Goal: Task Accomplishment & Management: Use online tool/utility

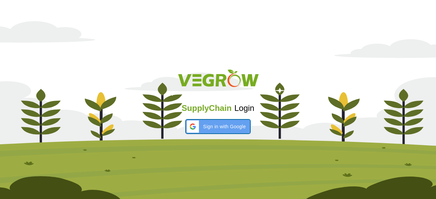
click at [206, 125] on span "Sign in with Google" at bounding box center [224, 126] width 43 height 7
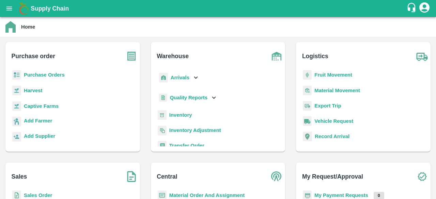
scroll to position [89, 0]
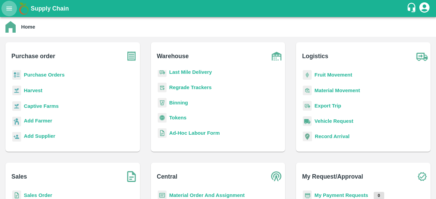
click at [2, 6] on button "open drawer" at bounding box center [9, 9] width 16 height 16
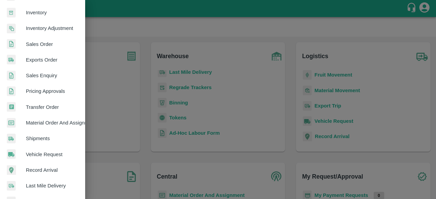
scroll to position [126, 0]
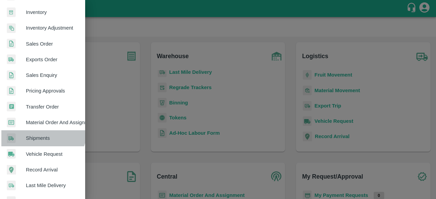
click at [41, 131] on link "Shipments" at bounding box center [42, 139] width 85 height 16
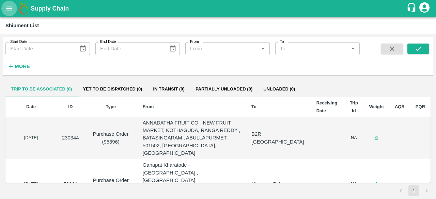
click at [11, 10] on icon "open drawer" at bounding box center [9, 8] width 6 height 4
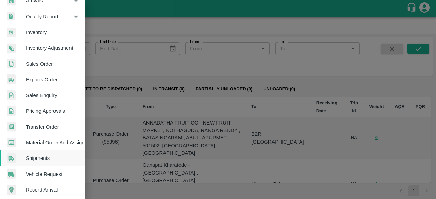
scroll to position [118, 0]
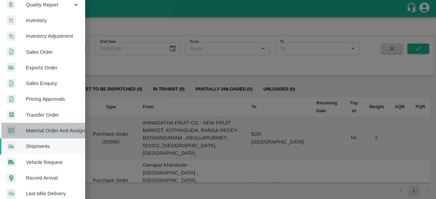
click at [51, 131] on span "Material Order And Assignment" at bounding box center [53, 130] width 54 height 7
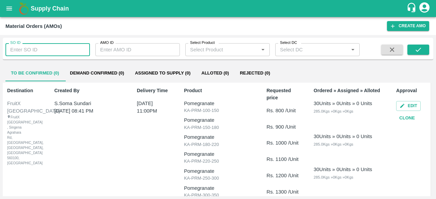
click at [66, 52] on input "SO ID" at bounding box center [47, 49] width 85 height 13
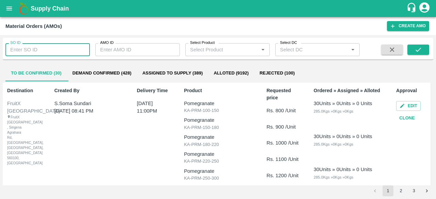
click at [29, 45] on input "SO ID" at bounding box center [47, 49] width 85 height 13
type input "605532"
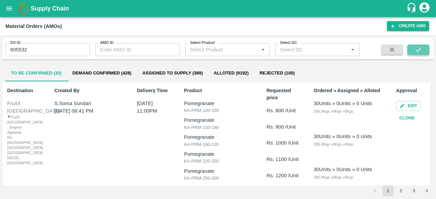
click at [412, 46] on button "submit" at bounding box center [419, 50] width 22 height 10
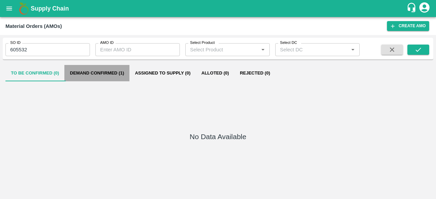
click at [105, 73] on button "Demand Confirmed (1)" at bounding box center [96, 73] width 65 height 16
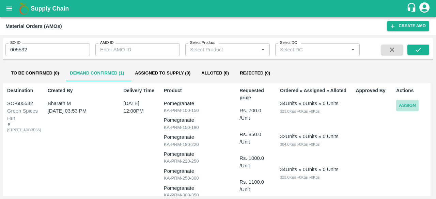
click at [403, 106] on button "Assign" at bounding box center [407, 106] width 22 height 12
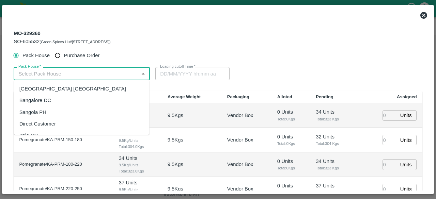
click at [95, 71] on input "Pack House   *" at bounding box center [76, 73] width 121 height 9
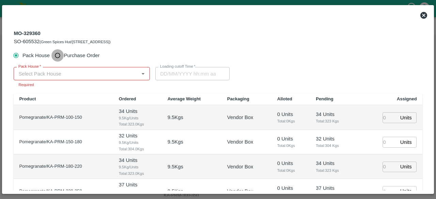
click at [56, 56] on input "Purchase Order" at bounding box center [57, 55] width 13 height 13
radio input "true"
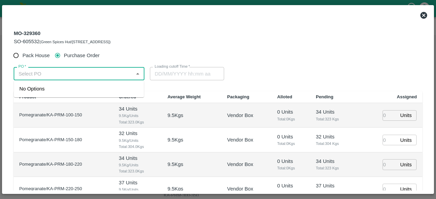
click at [58, 73] on input "PO   *" at bounding box center [74, 73] width 116 height 9
click at [63, 97] on div "PO-177975(SGENIC INTERNATIONAL PVT LTD-7799025837)" at bounding box center [78, 92] width 119 height 15
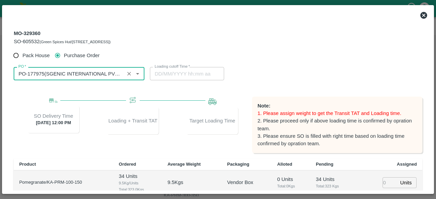
type input "PO-177975(SGENIC INTERNATIONAL PVT LTD-7799025837)"
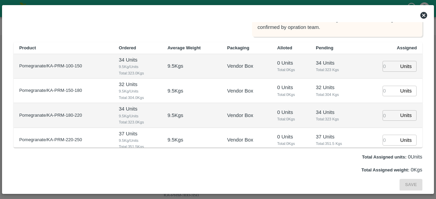
scroll to position [117, 0]
drag, startPoint x: 389, startPoint y: 71, endPoint x: 386, endPoint y: 66, distance: 5.9
click at [386, 66] on input "number" at bounding box center [390, 66] width 15 height 11
type input "1"
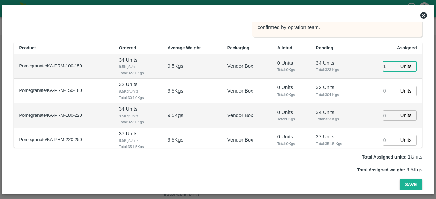
type input "22/09/2025 06:00 AM"
type input "1"
click at [389, 90] on input "number" at bounding box center [390, 91] width 15 height 11
type input "-1"
type input "1"
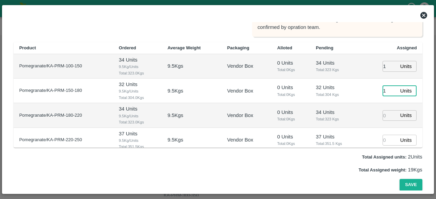
type input "22/09/2025 06:00 AM"
click at [394, 115] on input "-1" at bounding box center [390, 115] width 15 height 11
drag, startPoint x: 384, startPoint y: 115, endPoint x: 369, endPoint y: 116, distance: 15.0
click at [369, 116] on td "-1 Units ​" at bounding box center [392, 115] width 62 height 25
type input "01"
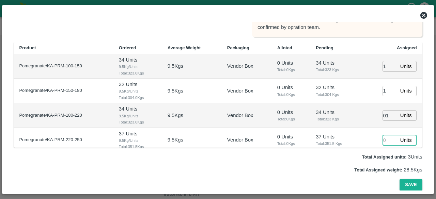
click at [389, 135] on input "number" at bounding box center [390, 140] width 15 height 11
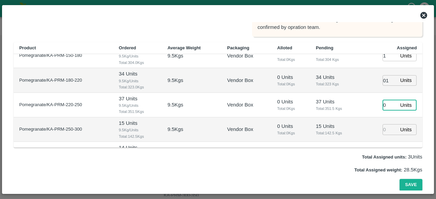
scroll to position [35, 0]
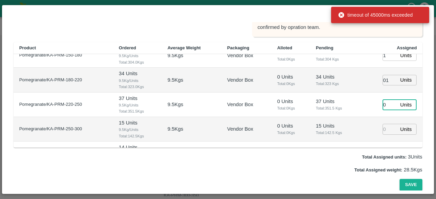
type input "0"
click at [387, 130] on input "number" at bounding box center [390, 129] width 15 height 11
type input "1"
click at [384, 105] on input "0" at bounding box center [390, 105] width 15 height 11
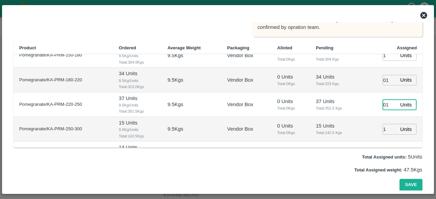
scroll to position [69, 0]
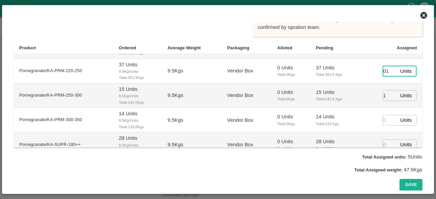
type input "01"
click at [384, 120] on input "number" at bounding box center [390, 120] width 15 height 11
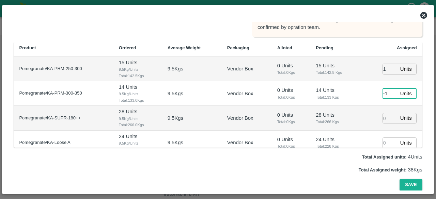
type input "-1"
click at [384, 120] on input "number" at bounding box center [390, 118] width 15 height 11
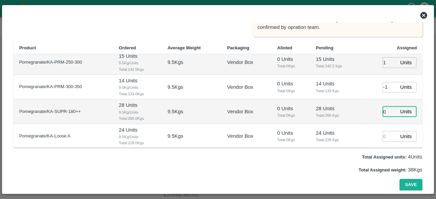
type input "0"
click at [385, 138] on input "number" at bounding box center [390, 136] width 15 height 11
type input "1"
click at [388, 122] on td "0 Units ​" at bounding box center [392, 112] width 62 height 25
click at [387, 115] on input "0" at bounding box center [390, 112] width 15 height 11
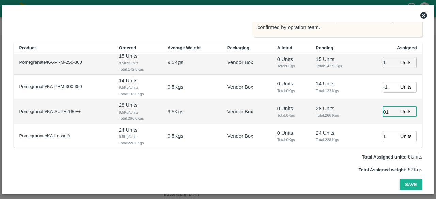
type input "01"
drag, startPoint x: 391, startPoint y: 86, endPoint x: 385, endPoint y: 87, distance: 5.9
click at [385, 87] on input "-2" at bounding box center [390, 87] width 15 height 11
drag, startPoint x: 385, startPoint y: 87, endPoint x: 373, endPoint y: 87, distance: 11.9
click at [373, 87] on td "-2 Units ​" at bounding box center [392, 87] width 62 height 25
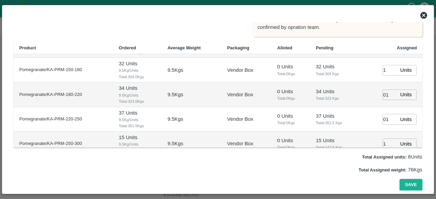
scroll to position [0, 0]
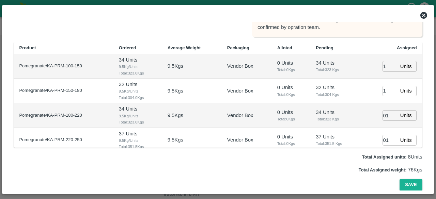
type input "01"
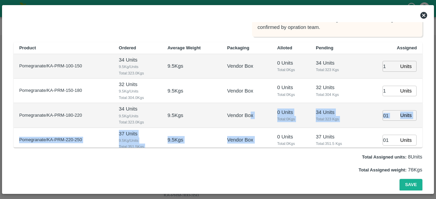
drag, startPoint x: 270, startPoint y: 131, endPoint x: 250, endPoint y: 125, distance: 20.8
click at [250, 125] on tbody "Pomegranate/KA-PRM-100-150 34 Units 9.5 Kg/Units Total: 323.0 Kgs 9.5 Kgs Vendo…" at bounding box center [218, 152] width 409 height 197
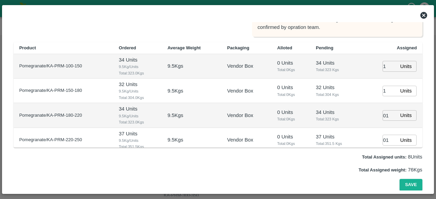
click at [236, 121] on td "Vendor Box" at bounding box center [247, 115] width 50 height 25
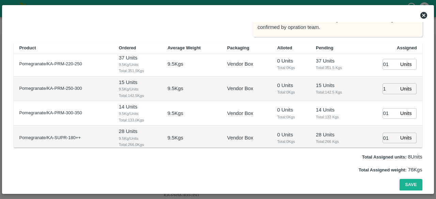
scroll to position [102, 0]
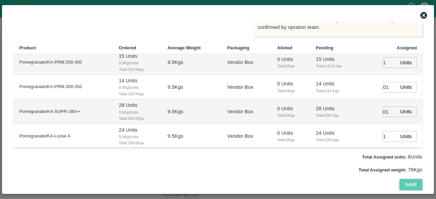
click at [409, 184] on button "Save" at bounding box center [411, 185] width 22 height 12
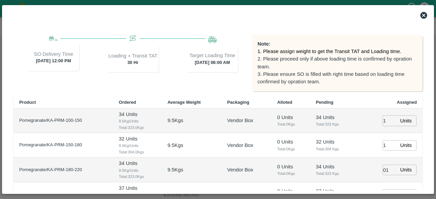
scroll to position [0, 0]
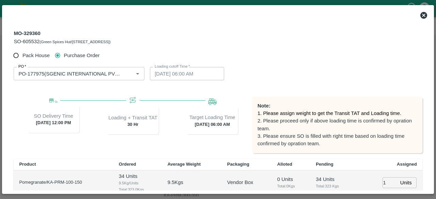
drag, startPoint x: 184, startPoint y: 127, endPoint x: 239, endPoint y: 127, distance: 54.9
click at [239, 127] on span "Target Loading Time 22 Sep 2025, 06:00 AM" at bounding box center [212, 120] width 74 height 27
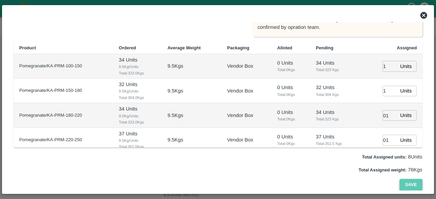
click at [409, 183] on button "Save" at bounding box center [411, 185] width 22 height 12
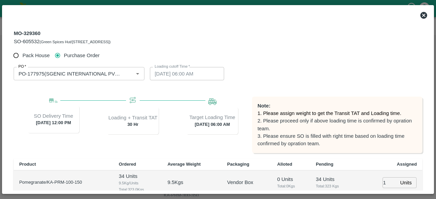
click at [166, 67] on label "Loading cutoff Time   *" at bounding box center [172, 66] width 35 height 5
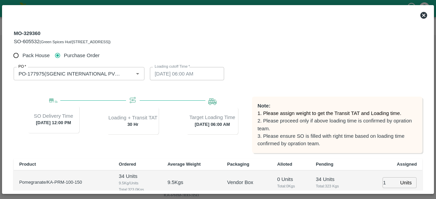
click at [166, 67] on label "Loading cutoff Time   *" at bounding box center [172, 66] width 35 height 5
click at [234, 77] on div "Loading cutoff Time   * 22/09/2025 06:00 AM Loading cutoff Time" at bounding box center [218, 73] width 136 height 13
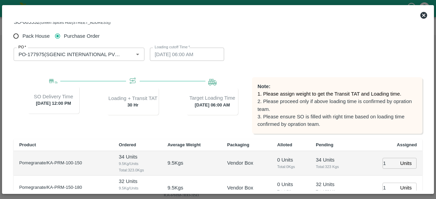
scroll to position [117, 0]
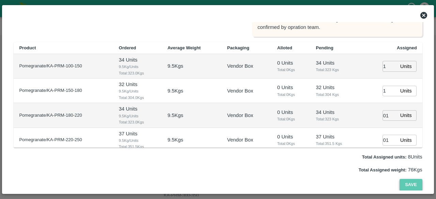
click at [406, 181] on button "Save" at bounding box center [411, 185] width 22 height 12
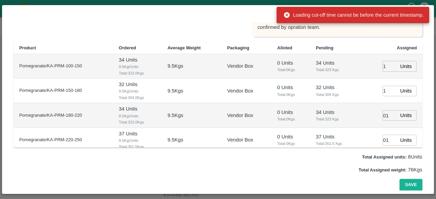
drag, startPoint x: 292, startPoint y: 18, endPoint x: 348, endPoint y: 20, distance: 56.3
click at [348, 20] on div "Loading cut-off time cannot be before the current timestamp." at bounding box center [354, 15] width 140 height 12
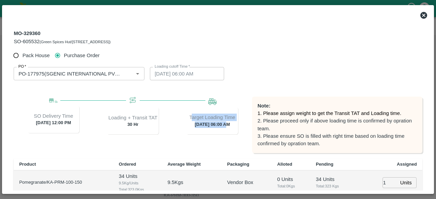
drag, startPoint x: 193, startPoint y: 116, endPoint x: 234, endPoint y: 142, distance: 48.7
click at [234, 142] on div "SO Delivery Time 23 Sep 2025, 12:00 PM Loading + Transit TAT 30 Hr Target Loadi…" at bounding box center [133, 125] width 239 height 57
drag, startPoint x: 235, startPoint y: 123, endPoint x: 180, endPoint y: 109, distance: 56.8
click at [180, 109] on span "Target Loading Time 22 Sep 2025, 06:00 AM" at bounding box center [212, 120] width 74 height 27
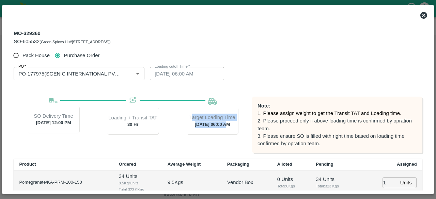
click at [180, 109] on span "Target Loading Time 22 Sep 2025, 06:00 AM" at bounding box center [212, 120] width 74 height 27
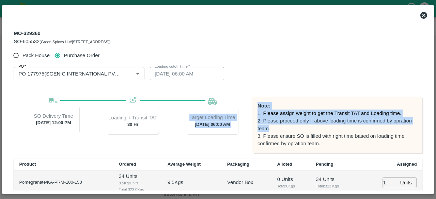
drag, startPoint x: 180, startPoint y: 109, endPoint x: 264, endPoint y: 128, distance: 86.1
click at [264, 128] on div "SO Delivery Time 23 Sep 2025, 12:00 PM Loading + Transit TAT 30 Hr Target Loadi…" at bounding box center [218, 125] width 409 height 57
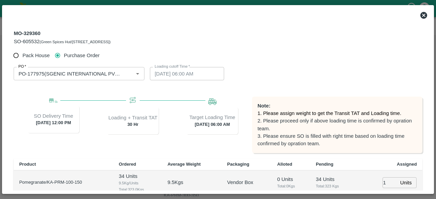
click at [321, 143] on p "3. Please ensure SO is filled with right time based on loading time confirmed b…" at bounding box center [337, 140] width 159 height 15
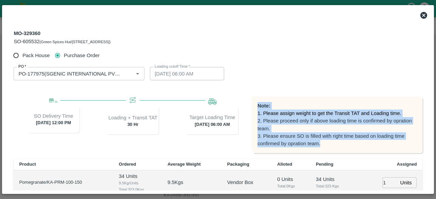
drag, startPoint x: 321, startPoint y: 143, endPoint x: 253, endPoint y: 99, distance: 80.9
click at [253, 99] on div "Note: 1. Please assign weight to get the Transit TAT and Loading time. 2. Pleas…" at bounding box center [337, 125] width 170 height 57
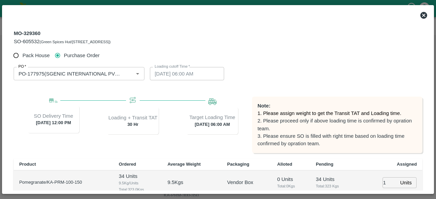
scroll to position [117, 0]
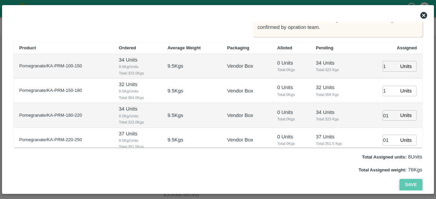
click at [400, 180] on button "Save" at bounding box center [411, 185] width 22 height 12
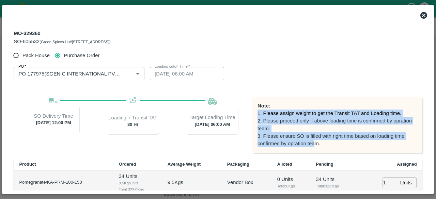
drag, startPoint x: 315, startPoint y: 144, endPoint x: 255, endPoint y: 110, distance: 69.0
click at [255, 110] on div "Note: 1. Please assign weight to get the Transit TAT and Loading time. 2. Pleas…" at bounding box center [337, 125] width 170 height 57
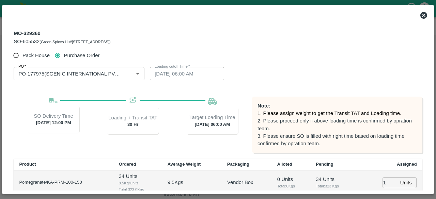
drag, startPoint x: 255, startPoint y: 110, endPoint x: 314, endPoint y: 143, distance: 67.9
click at [314, 143] on div "Note: 1. Please assign weight to get the Transit TAT and Loading time. 2. Pleas…" at bounding box center [337, 125] width 170 height 57
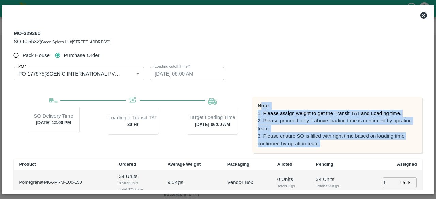
drag, startPoint x: 318, startPoint y: 144, endPoint x: 261, endPoint y: 106, distance: 68.6
click at [261, 106] on div "Note: 1. Please assign weight to get the Transit TAT and Loading time. 2. Pleas…" at bounding box center [337, 125] width 170 height 57
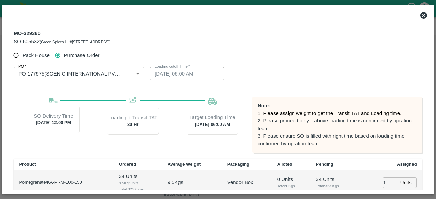
click at [254, 105] on div "Note: 1. Please assign weight to get the Transit TAT and Loading time. 2. Pleas…" at bounding box center [337, 125] width 170 height 57
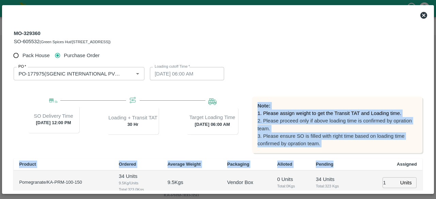
drag, startPoint x: 254, startPoint y: 105, endPoint x: 346, endPoint y: 160, distance: 107.2
click at [346, 160] on div "Pack House Purchase Order PO   * PO   * Loading cutoff Time   * 22/09/2025 06:0…" at bounding box center [218, 178] width 409 height 258
click at [322, 146] on p "3. Please ensure SO is filled with right time based on loading time confirmed b…" at bounding box center [337, 140] width 159 height 15
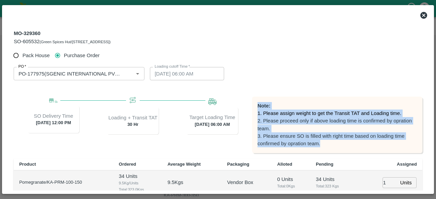
drag, startPoint x: 322, startPoint y: 146, endPoint x: 252, endPoint y: 96, distance: 85.3
click at [252, 96] on div "Pack House Purchase Order PO   * PO   * Loading cutoff Time   * 22/09/2025 06:0…" at bounding box center [218, 178] width 409 height 258
drag, startPoint x: 252, startPoint y: 96, endPoint x: 323, endPoint y: 154, distance: 91.4
click at [323, 154] on div "Pack House Purchase Order PO   * PO   * Loading cutoff Time   * 22/09/2025 06:0…" at bounding box center [218, 178] width 409 height 258
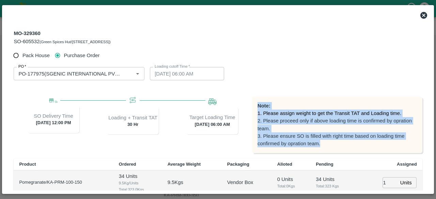
click at [323, 144] on p "3. Please ensure SO is filled with right time based on loading time confirmed b…" at bounding box center [337, 140] width 159 height 15
drag, startPoint x: 323, startPoint y: 144, endPoint x: 258, endPoint y: 106, distance: 75.3
click at [258, 106] on div "Note: 1. Please assign weight to get the Transit TAT and Loading time. 2. Pleas…" at bounding box center [337, 125] width 170 height 57
click at [258, 106] on b "Note:" at bounding box center [264, 105] width 13 height 5
drag, startPoint x: 258, startPoint y: 106, endPoint x: 324, endPoint y: 155, distance: 81.6
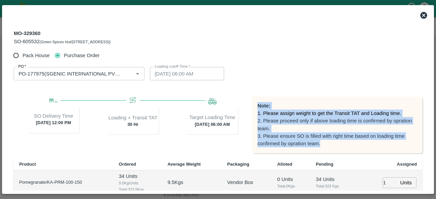
click at [324, 155] on div "Pack House Purchase Order PO   * PO   * Loading cutoff Time   * 22/09/2025 06:0…" at bounding box center [218, 178] width 409 height 258
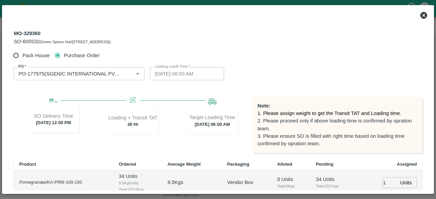
click at [420, 14] on icon at bounding box center [424, 15] width 8 height 8
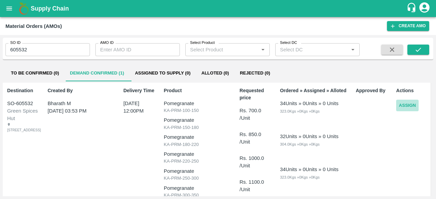
click at [408, 106] on button "Assign" at bounding box center [407, 106] width 22 height 12
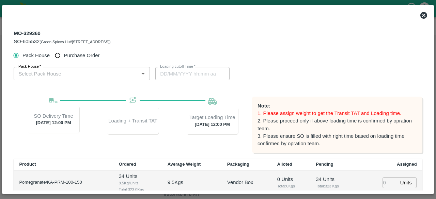
type input "23/09/2025 12:00 PM"
click at [275, 108] on div "Note: 1. Please assign weight to get the Transit TAT and Loading time. 2. Pleas…" at bounding box center [337, 125] width 170 height 57
click at [269, 112] on p "1. Please assign weight to get the Transit TAT and Loading time." at bounding box center [337, 113] width 159 height 7
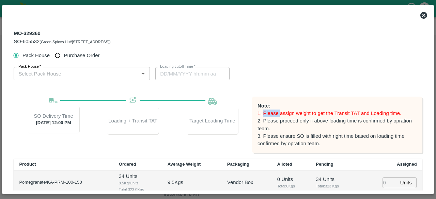
click at [269, 112] on p "1. Please assign weight to get the Transit TAT and Loading time." at bounding box center [337, 113] width 159 height 7
click at [252, 111] on div "Note: 1. Please assign weight to get the Transit TAT and Loading time. 2. Pleas…" at bounding box center [337, 125] width 170 height 57
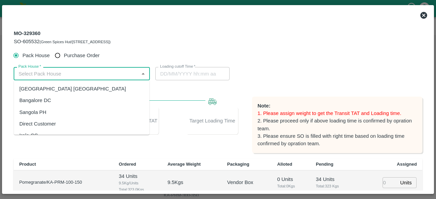
click at [73, 71] on input "Pack House   *" at bounding box center [76, 73] width 121 height 9
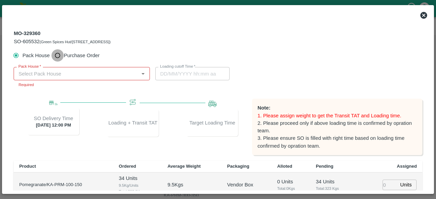
click at [60, 57] on input "Purchase Order" at bounding box center [57, 55] width 13 height 13
radio input "true"
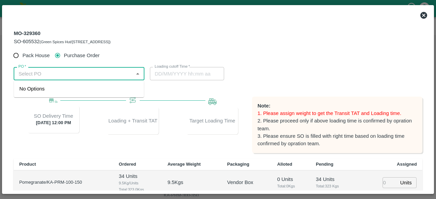
click at [80, 72] on input "PO   *" at bounding box center [74, 73] width 116 height 9
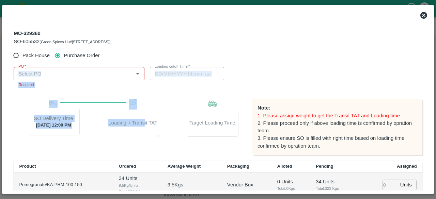
drag, startPoint x: 3, startPoint y: 90, endPoint x: 144, endPoint y: 135, distance: 148.0
click at [144, 135] on div "MO-329360 SO-605532 (Green Spices Hut/Shop no 74, MADURAI MATTUTHAVANI FRUIT MA…" at bounding box center [218, 99] width 432 height 189
click at [144, 135] on div "Loading + Transit TAT" at bounding box center [133, 123] width 52 height 27
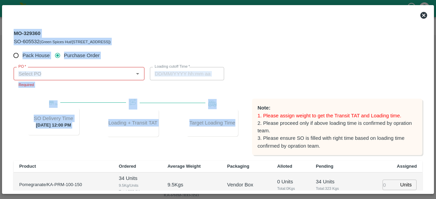
drag, startPoint x: 244, startPoint y: 136, endPoint x: 0, endPoint y: 112, distance: 245.1
click at [0, 112] on div "MO-329360 SO-605532 (Green Spices Hut/Shop no 74, MADURAI MATTUTHAVANI FRUIT MA…" at bounding box center [218, 99] width 436 height 199
click at [0, 112] on div at bounding box center [218, 99] width 436 height 199
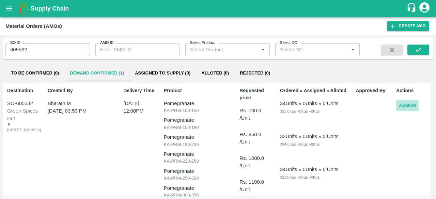
click at [412, 107] on button "Assign" at bounding box center [407, 106] width 22 height 12
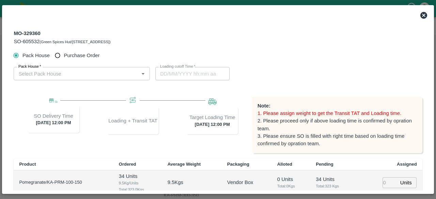
type input "23/09/2025 12:00 PM"
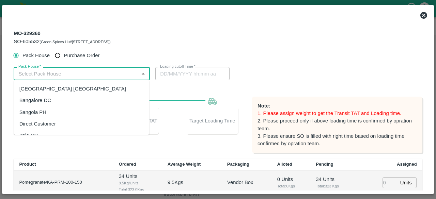
click at [94, 73] on input "Pack House   *" at bounding box center [76, 73] width 121 height 9
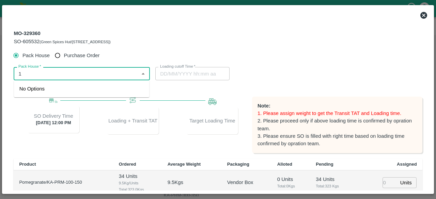
type input "1"
click at [59, 58] on input "Purchase Order" at bounding box center [57, 55] width 13 height 13
radio input "true"
click at [46, 70] on input "PO   *" at bounding box center [74, 73] width 116 height 9
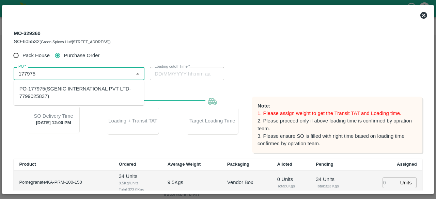
click at [58, 93] on div "PO-177975(SGENIC INTERNATIONAL PVT LTD-7799025837)" at bounding box center [78, 92] width 119 height 15
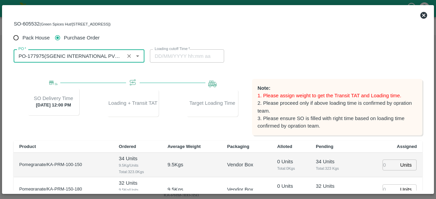
scroll to position [96, 0]
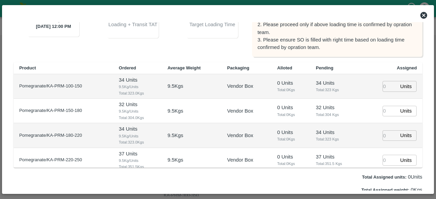
type input "PO-177975(SGENIC INTERNATIONAL PVT LTD-7799025837)"
drag, startPoint x: 391, startPoint y: 85, endPoint x: 384, endPoint y: 86, distance: 6.5
type input "3"
click at [384, 86] on input "3" at bounding box center [390, 86] width 15 height 11
type input "22/09/2025 05:04 AM"
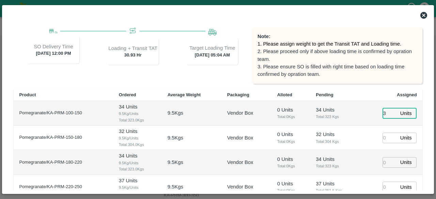
scroll to position [69, 0]
click at [223, 59] on div "Target Loading Time 22 Sep 2025, 05:04 AM" at bounding box center [212, 51] width 52 height 27
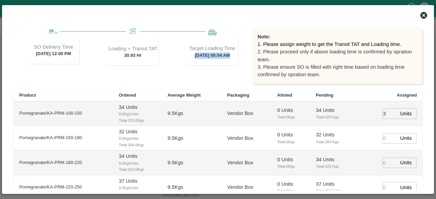
click at [223, 59] on div "Target Loading Time 22 Sep 2025, 05:04 AM" at bounding box center [212, 51] width 52 height 27
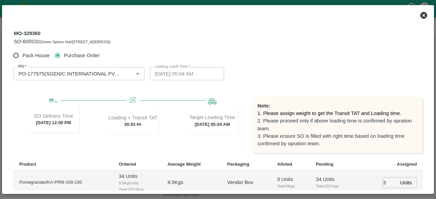
click at [186, 112] on div "Target Loading Time 22 Sep 2025, 05:04 AM" at bounding box center [212, 120] width 52 height 27
click at [161, 117] on span "Loading + Transit TAT 30.93 Hr" at bounding box center [133, 120] width 74 height 27
click at [207, 126] on div "Target Loading Time 22 Sep 2025, 05:04 AM" at bounding box center [212, 120] width 52 height 27
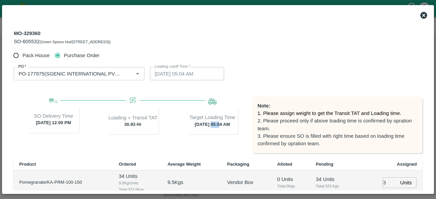
click at [207, 126] on div "Target Loading Time 22 Sep 2025, 05:04 AM" at bounding box center [212, 120] width 52 height 27
click at [206, 118] on p "Target Loading Time" at bounding box center [212, 117] width 46 height 7
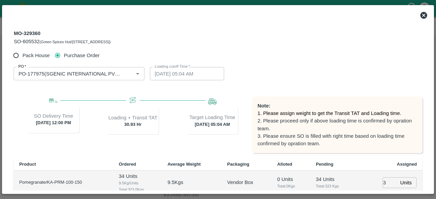
click at [206, 124] on div "Target Loading Time 22 Sep 2025, 05:04 AM" at bounding box center [212, 120] width 52 height 27
click at [200, 119] on p "Target Loading Time" at bounding box center [212, 117] width 46 height 7
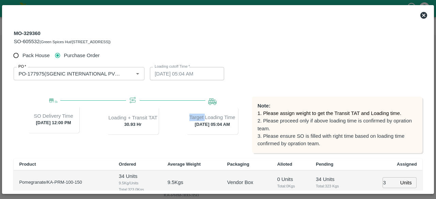
click at [200, 119] on p "Target Loading Time" at bounding box center [212, 117] width 46 height 7
click at [199, 128] on div "Target Loading Time 22 Sep 2025, 05:04 AM" at bounding box center [212, 120] width 52 height 27
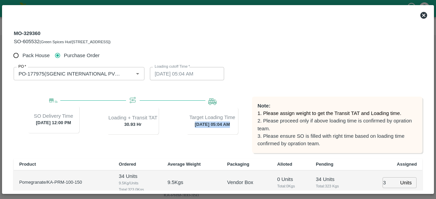
click at [199, 128] on div "Target Loading Time 22 Sep 2025, 05:04 AM" at bounding box center [212, 120] width 52 height 27
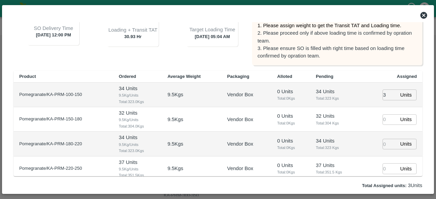
scroll to position [88, 0]
drag, startPoint x: 385, startPoint y: 96, endPoint x: 376, endPoint y: 97, distance: 8.9
click at [376, 97] on td "3 Units ​" at bounding box center [392, 95] width 62 height 25
type input "0"
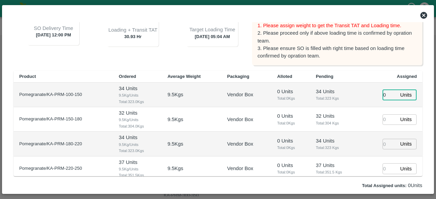
type input "01"
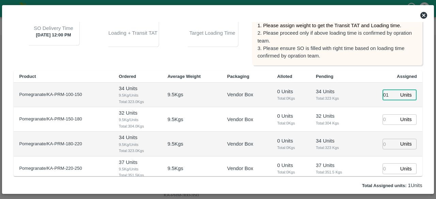
type input "22/09/2025 05:04 AM"
type input "01"
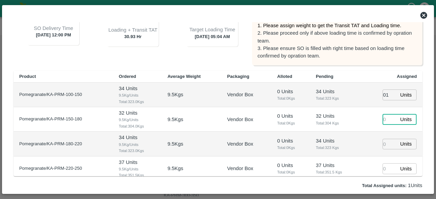
click at [385, 117] on input "number" at bounding box center [390, 119] width 15 height 11
type input "1"
click at [386, 142] on input "number" at bounding box center [390, 144] width 15 height 11
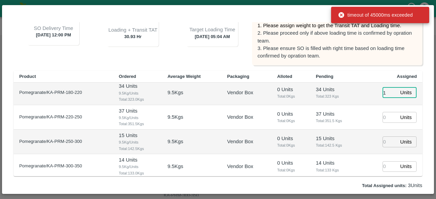
scroll to position [52, 0]
type input "1"
click at [384, 118] on input "number" at bounding box center [390, 117] width 15 height 11
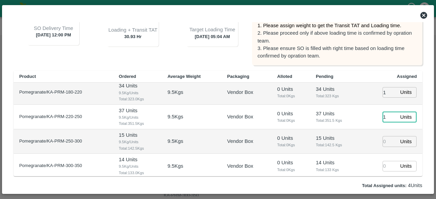
type input "1"
click at [384, 144] on input "number" at bounding box center [390, 141] width 15 height 11
type input "1"
click at [385, 164] on input "number" at bounding box center [390, 166] width 15 height 11
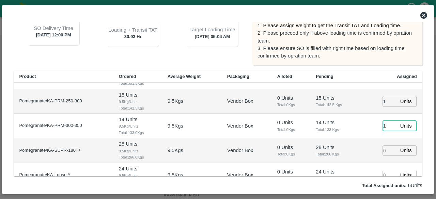
scroll to position [102, 0]
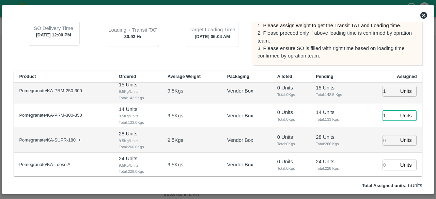
type input "1"
click at [385, 140] on input "number" at bounding box center [390, 140] width 15 height 11
type input "1"
click at [384, 163] on input "number" at bounding box center [390, 165] width 15 height 11
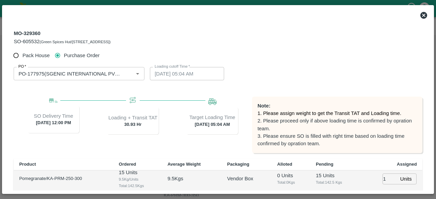
scroll to position [117, 0]
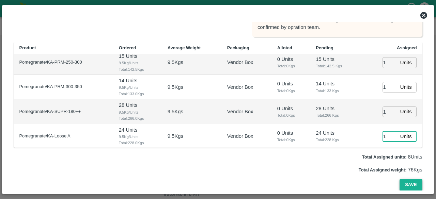
type input "1"
click at [404, 182] on button "Save" at bounding box center [411, 185] width 22 height 12
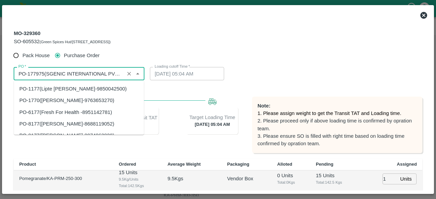
scroll to position [3735, 0]
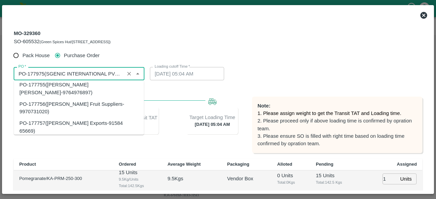
drag, startPoint x: 29, startPoint y: 73, endPoint x: 39, endPoint y: 75, distance: 9.6
click at [39, 75] on input "PO   *" at bounding box center [69, 73] width 107 height 9
drag, startPoint x: 28, startPoint y: 73, endPoint x: 43, endPoint y: 73, distance: 14.7
click at [43, 73] on input "PO   *" at bounding box center [69, 73] width 107 height 9
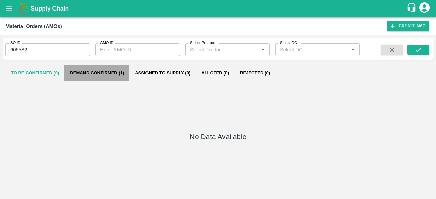
click at [119, 77] on button "Demand Confirmed (1)" at bounding box center [96, 73] width 65 height 16
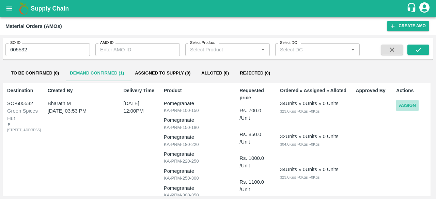
click at [401, 105] on button "Assign" at bounding box center [407, 106] width 22 height 12
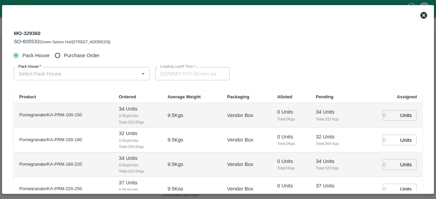
type input "25/09/2025 12:00 PM"
click at [58, 58] on input "Purchase Order" at bounding box center [57, 55] width 13 height 13
radio input "true"
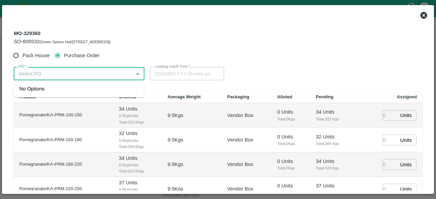
click at [52, 73] on input "PO   *" at bounding box center [74, 73] width 116 height 9
paste input "177975"
click at [95, 92] on div "PO-177975(SGENIC INTERNATIONAL PVT LTD-7799025837)" at bounding box center [78, 92] width 119 height 15
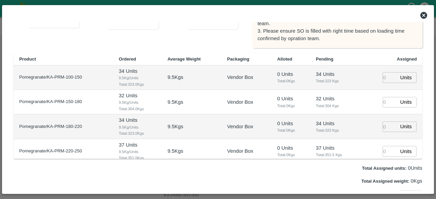
scroll to position [106, 0]
type input "PO-177975(SGENIC INTERNATIONAL PVT LTD-7799025837)"
click at [384, 80] on input "number" at bounding box center [390, 77] width 15 height 11
type input "1"
type input "-1"
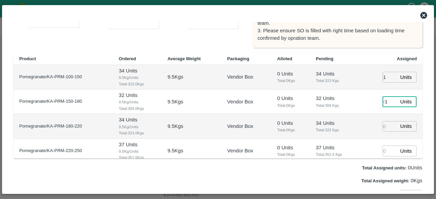
click at [389, 104] on input "-1" at bounding box center [390, 102] width 15 height 11
type input "24/09/2025 05:04 AM"
click at [391, 101] on input "0" at bounding box center [390, 102] width 15 height 11
type input "01"
click at [385, 126] on input "number" at bounding box center [390, 126] width 15 height 11
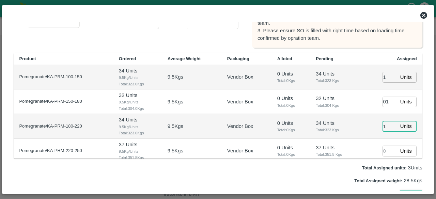
type input "1"
click at [385, 151] on input "number" at bounding box center [390, 151] width 15 height 11
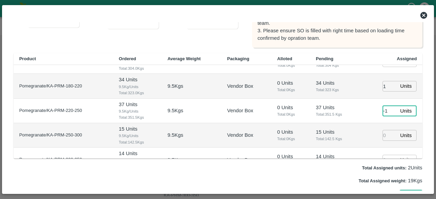
scroll to position [41, 0]
type input "-1"
click at [387, 138] on input "number" at bounding box center [390, 135] width 15 height 11
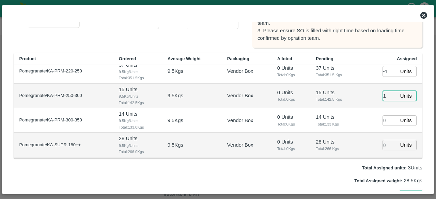
scroll to position [80, 0]
type input "1"
click at [385, 123] on input "number" at bounding box center [390, 120] width 15 height 11
type input "1"
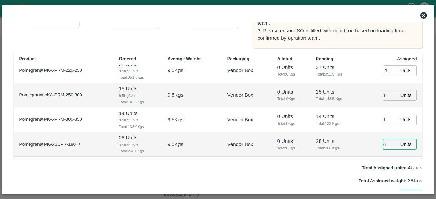
click at [383, 143] on input "number" at bounding box center [390, 144] width 15 height 11
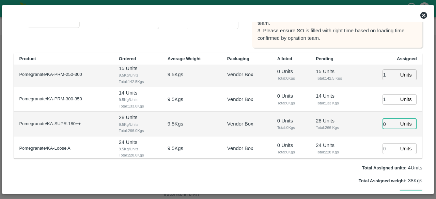
type input "0"
click at [383, 143] on input "number" at bounding box center [390, 148] width 15 height 11
type input "-4"
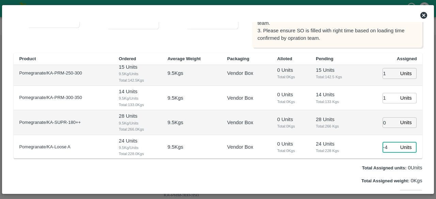
scroll to position [117, 0]
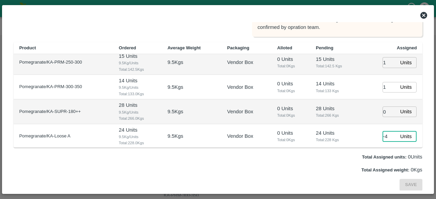
type input "-4"
click at [383, 113] on input "0" at bounding box center [390, 112] width 15 height 11
type input "01"
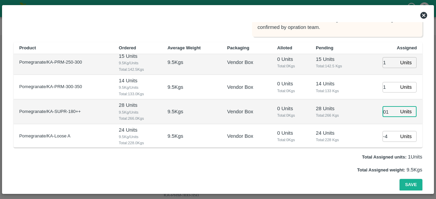
type input "24/09/2025 05:04 AM"
type input "01"
drag, startPoint x: 385, startPoint y: 133, endPoint x: 370, endPoint y: 138, distance: 15.8
click at [370, 138] on td "-4 Units ​" at bounding box center [392, 136] width 62 height 25
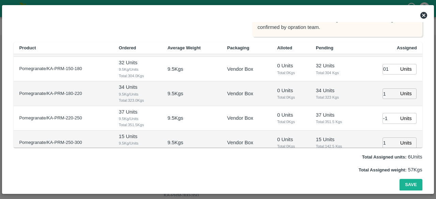
scroll to position [22, 0]
type input "01"
drag, startPoint x: 387, startPoint y: 118, endPoint x: 366, endPoint y: 118, distance: 20.8
click at [366, 118] on td "-1 Units ​" at bounding box center [392, 118] width 62 height 25
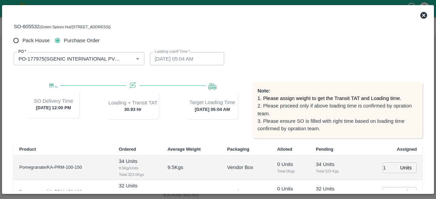
scroll to position [117, 0]
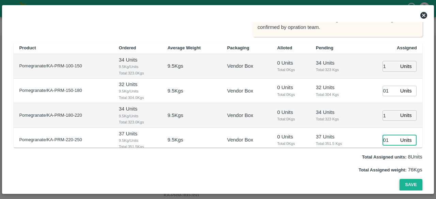
type input "01"
click at [408, 183] on button "Save" at bounding box center [411, 185] width 22 height 12
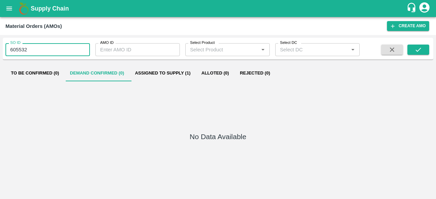
click at [33, 48] on input "605532" at bounding box center [47, 49] width 85 height 13
type input "605533"
click at [420, 54] on button "submit" at bounding box center [419, 50] width 22 height 10
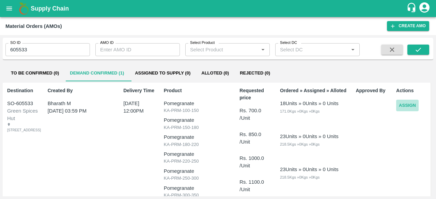
click at [402, 105] on button "Assign" at bounding box center [407, 106] width 22 height 12
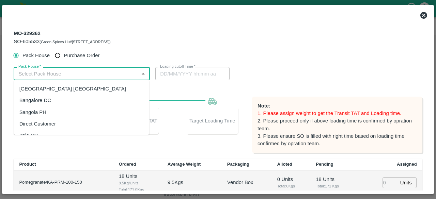
click at [56, 73] on input "Pack House   *" at bounding box center [76, 73] width 121 height 9
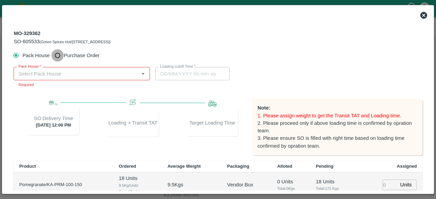
click at [54, 53] on input "Purchase Order" at bounding box center [57, 55] width 13 height 13
radio input "true"
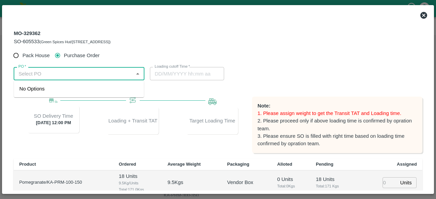
click at [57, 72] on input "PO   *" at bounding box center [74, 73] width 116 height 9
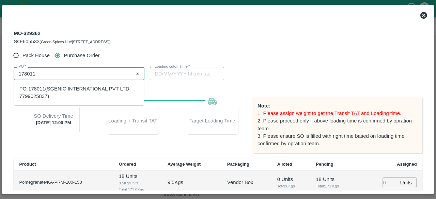
click at [55, 92] on div "PO-178011(SGENIC INTERNATIONAL PVT LTD-7799025837)" at bounding box center [78, 92] width 119 height 15
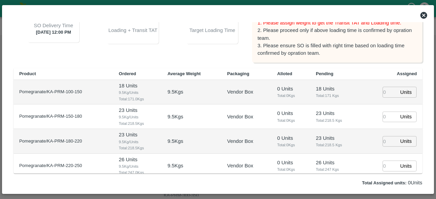
scroll to position [64, 0]
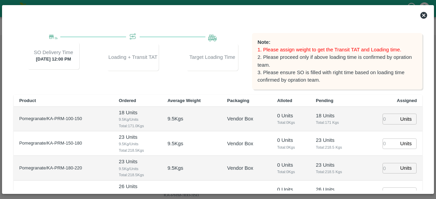
type input "PO-178011(SGENIC INTERNATIONAL PVT LTD-7799025837)"
click at [384, 119] on input "number" at bounding box center [390, 119] width 15 height 11
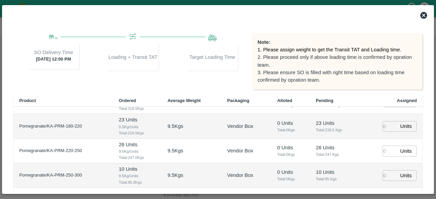
scroll to position [45, 0]
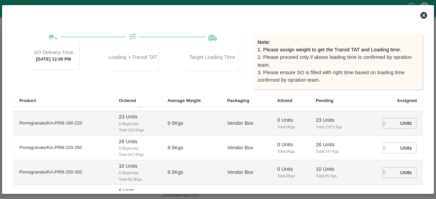
type input "1"
click at [383, 125] on input "number" at bounding box center [390, 123] width 15 height 11
type input "1"
click at [384, 147] on input "number" at bounding box center [390, 148] width 15 height 11
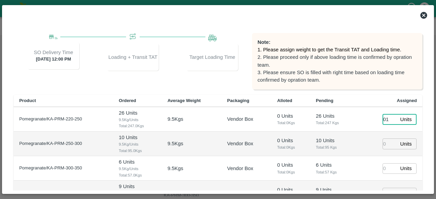
type input "01"
click at [384, 141] on input "number" at bounding box center [390, 144] width 15 height 11
type input "0"
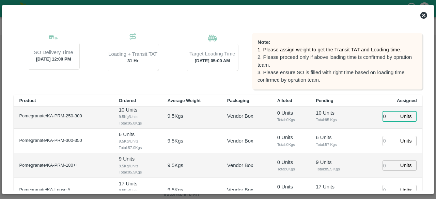
type input "[DATE] 05:00 AM"
type input "0"
click at [384, 142] on input "number" at bounding box center [390, 141] width 15 height 11
type input "1"
click at [383, 166] on input "number" at bounding box center [390, 165] width 15 height 11
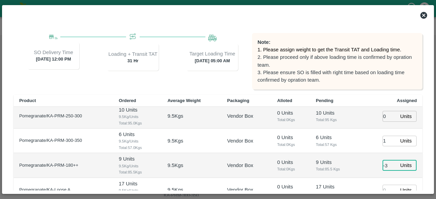
scroll to position [102, 0]
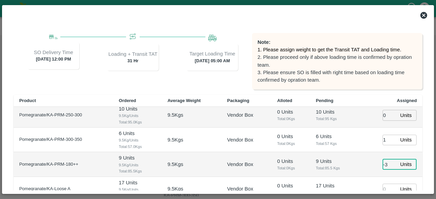
type input "-4"
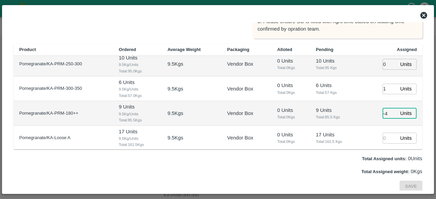
scroll to position [116, 0]
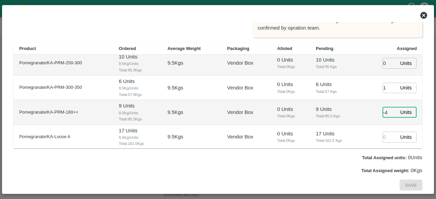
click at [383, 112] on input "-4" at bounding box center [390, 112] width 15 height 11
type input "[DATE] 05:00 AM"
click at [383, 112] on input "-4" at bounding box center [390, 112] width 15 height 11
drag, startPoint x: 386, startPoint y: 112, endPoint x: 368, endPoint y: 110, distance: 17.9
click at [368, 110] on td "-4 Units ​" at bounding box center [392, 112] width 62 height 25
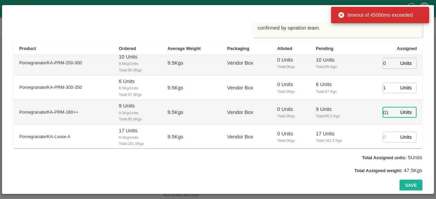
type input "01"
click at [383, 133] on input "number" at bounding box center [390, 137] width 15 height 11
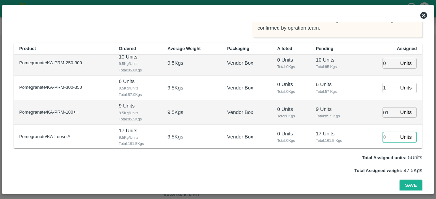
click at [383, 135] on input "number" at bounding box center [390, 137] width 15 height 11
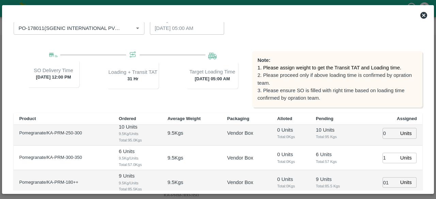
scroll to position [117, 0]
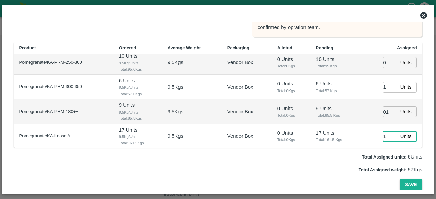
type input "1"
click at [385, 63] on input "0" at bounding box center [390, 62] width 15 height 11
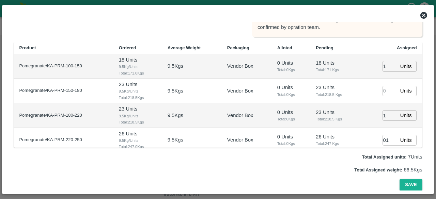
type input "01"
click at [385, 88] on input "number" at bounding box center [390, 91] width 15 height 11
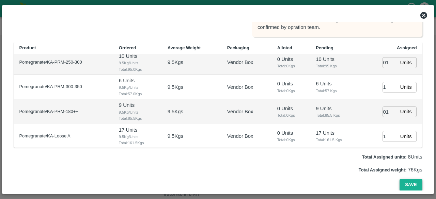
type input "1"
click at [400, 186] on button "Save" at bounding box center [411, 185] width 22 height 12
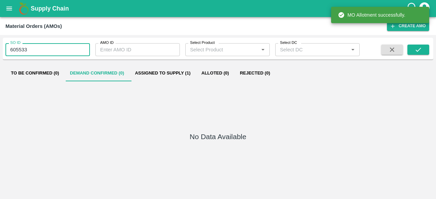
click at [37, 49] on input "605533" at bounding box center [47, 49] width 85 height 13
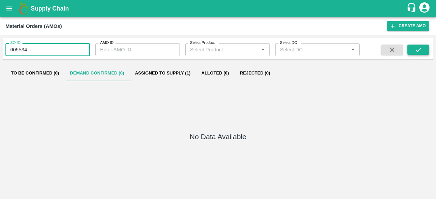
type input "605534"
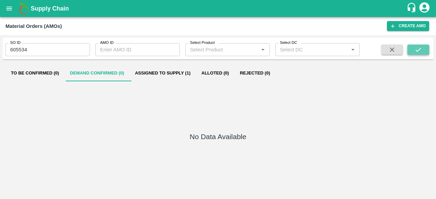
click at [417, 53] on icon "submit" at bounding box center [418, 49] width 7 height 7
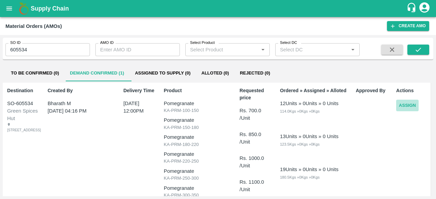
click at [407, 105] on button "Assign" at bounding box center [407, 106] width 22 height 12
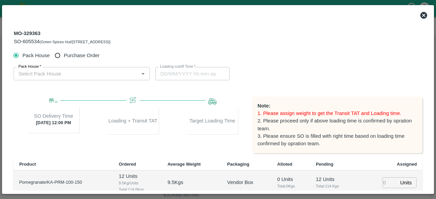
click at [81, 58] on span "Purchase Order" at bounding box center [82, 55] width 36 height 7
click at [64, 58] on input "Purchase Order" at bounding box center [57, 55] width 13 height 13
radio input "true"
click at [63, 69] on div "PO   *" at bounding box center [79, 73] width 131 height 13
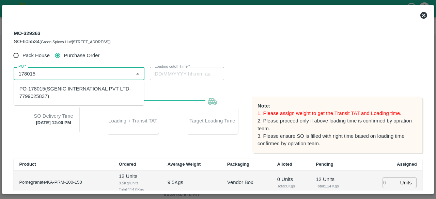
click at [62, 96] on div "PO-178015(SGENIC INTERNATIONAL PVT LTD-7799025837)" at bounding box center [78, 92] width 119 height 15
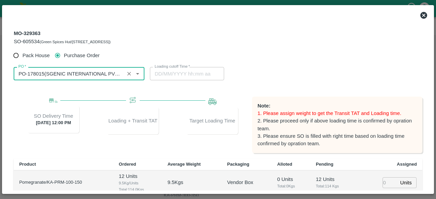
type input "PO-178015(SGENIC INTERNATIONAL PVT LTD-7799025837)"
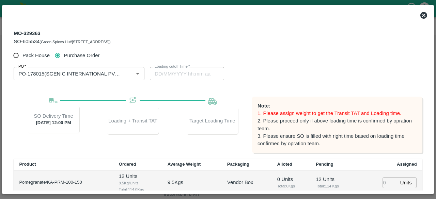
drag, startPoint x: 127, startPoint y: 101, endPoint x: 139, endPoint y: 96, distance: 12.8
click at [139, 96] on div "Pack House Purchase Order PO   * PO   * Loading cutoff Time   * Loading cutoff …" at bounding box center [218, 178] width 409 height 258
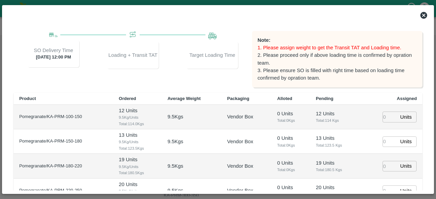
scroll to position [66, 0]
click at [385, 118] on input "number" at bounding box center [390, 116] width 15 height 11
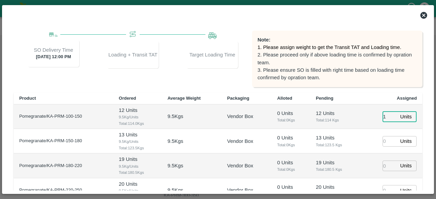
type input "1"
click at [385, 143] on input "number" at bounding box center [390, 141] width 15 height 11
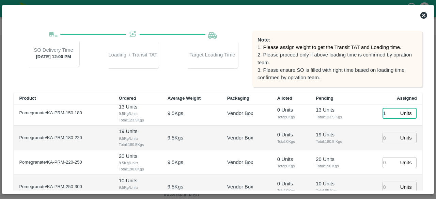
scroll to position [29, 0]
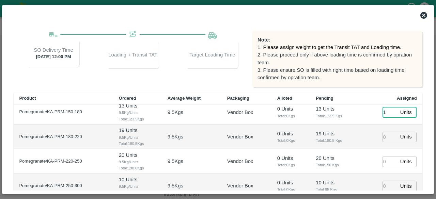
type input "1"
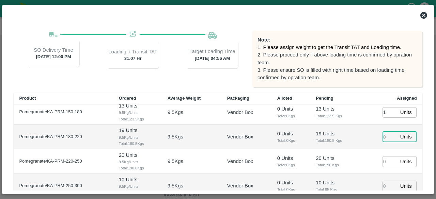
type input "24/09/2025 04:56 AM"
click at [385, 140] on input "number" at bounding box center [390, 137] width 15 height 11
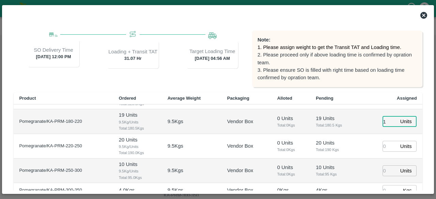
type input "1"
click at [384, 144] on input "number" at bounding box center [390, 146] width 15 height 11
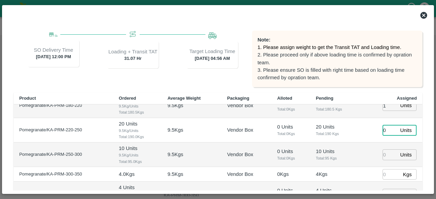
type input "0"
click at [386, 157] on input "number" at bounding box center [390, 155] width 15 height 11
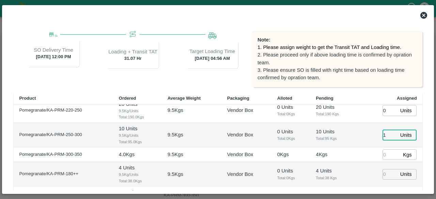
scroll to position [81, 0]
type input "1"
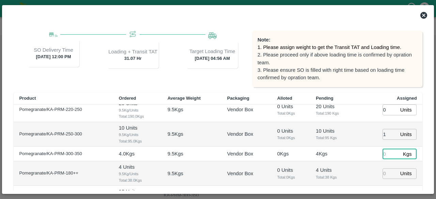
click at [386, 157] on input "number" at bounding box center [392, 154] width 18 height 11
type input "1"
click at [386, 170] on input "number" at bounding box center [390, 174] width 15 height 11
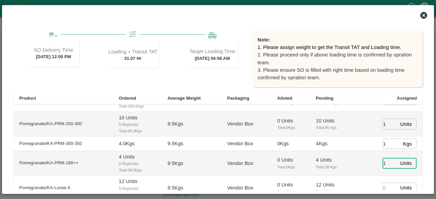
scroll to position [92, 0]
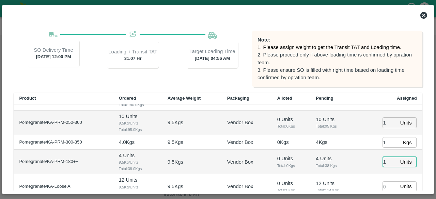
type input "1"
click at [385, 186] on input "number" at bounding box center [390, 187] width 15 height 11
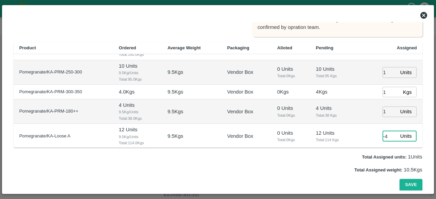
drag, startPoint x: 385, startPoint y: 135, endPoint x: 359, endPoint y: 127, distance: 26.7
click at [361, 127] on td "-4 Units ​" at bounding box center [392, 136] width 62 height 25
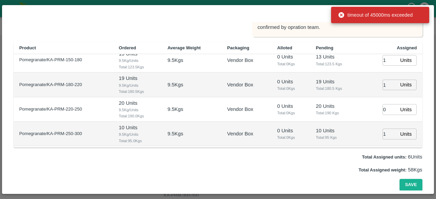
scroll to position [30, 0]
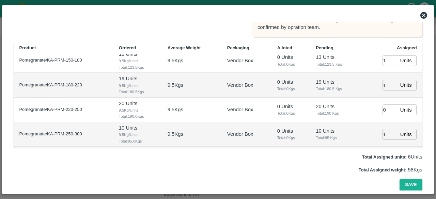
type input "01"
drag, startPoint x: 383, startPoint y: 107, endPoint x: 371, endPoint y: 109, distance: 12.5
click at [371, 109] on td "0 Units ​" at bounding box center [392, 110] width 62 height 25
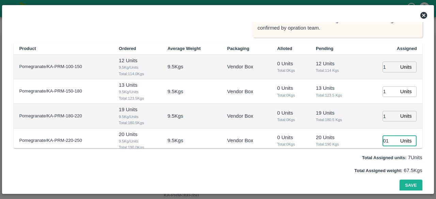
scroll to position [85, 0]
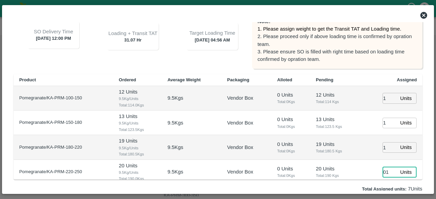
type input "01"
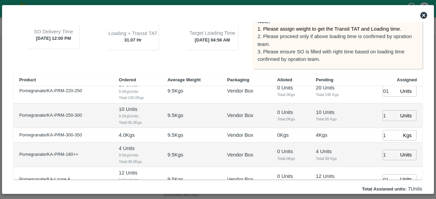
scroll to position [92, 0]
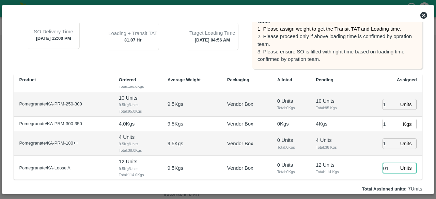
drag, startPoint x: 386, startPoint y: 166, endPoint x: 370, endPoint y: 167, distance: 16.1
click at [370, 167] on td "01 Units ​" at bounding box center [392, 168] width 62 height 25
type input "01"
click at [386, 143] on input "1" at bounding box center [390, 144] width 15 height 11
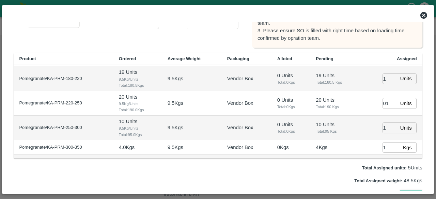
scroll to position [0, 0]
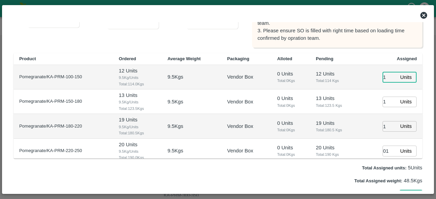
click at [386, 79] on input "1" at bounding box center [390, 77] width 15 height 11
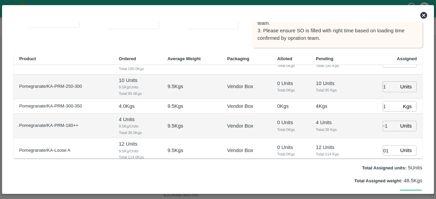
scroll to position [92, 0]
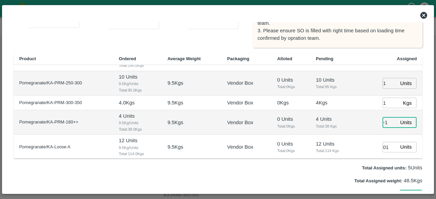
drag, startPoint x: 386, startPoint y: 120, endPoint x: 376, endPoint y: 123, distance: 11.2
click at [376, 123] on td "-1 Units ​" at bounding box center [392, 122] width 62 height 25
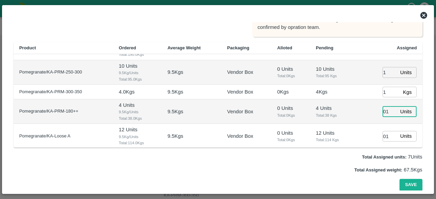
type input "01"
click at [393, 135] on input "0" at bounding box center [390, 136] width 15 height 11
click at [392, 134] on input "1" at bounding box center [390, 136] width 15 height 11
click at [392, 134] on input "2" at bounding box center [390, 136] width 15 height 11
type input "1"
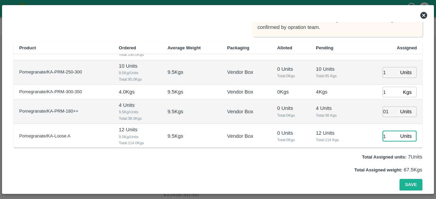
click at [392, 138] on input "1" at bounding box center [390, 136] width 15 height 11
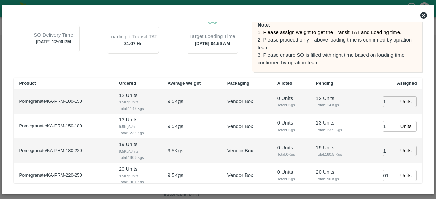
scroll to position [117, 0]
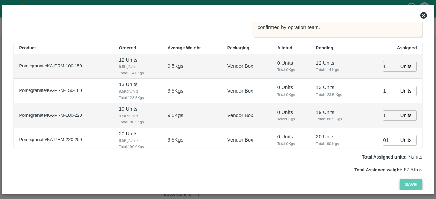
click at [411, 186] on button "Save" at bounding box center [411, 185] width 22 height 12
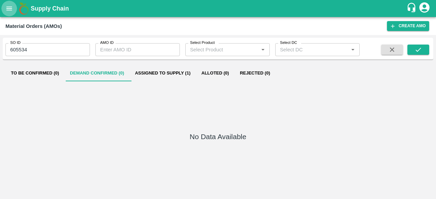
click at [5, 8] on button "open drawer" at bounding box center [9, 9] width 16 height 16
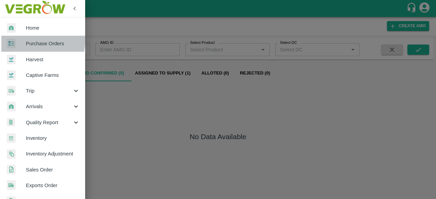
click at [25, 40] on div at bounding box center [16, 44] width 19 height 10
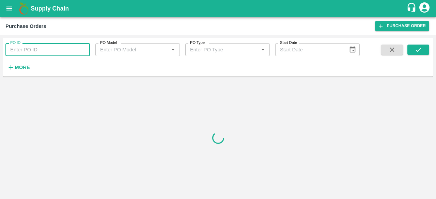
click at [28, 49] on input "PO ID" at bounding box center [47, 49] width 85 height 13
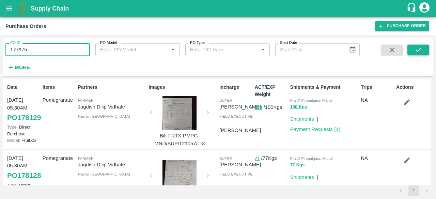
type input "177975"
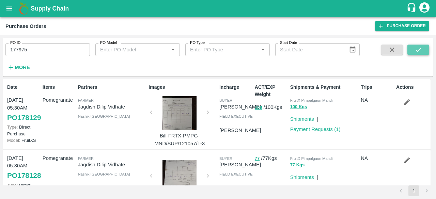
click at [415, 46] on icon "submit" at bounding box center [418, 49] width 7 height 7
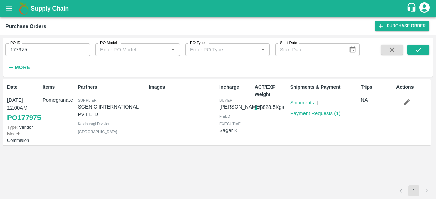
click at [300, 105] on link "Shipments" at bounding box center [302, 102] width 24 height 5
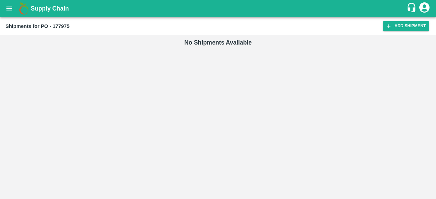
click at [15, 12] on button "open drawer" at bounding box center [9, 9] width 16 height 16
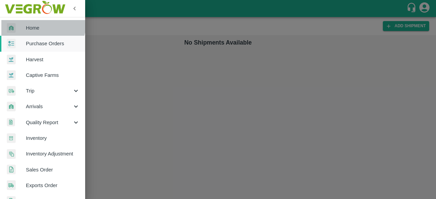
click at [34, 22] on link "Home" at bounding box center [42, 28] width 85 height 16
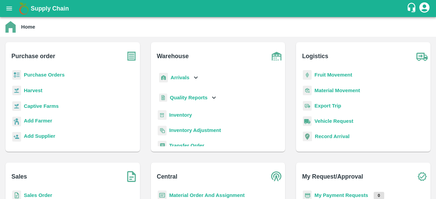
click at [31, 72] on b "Purchase Orders" at bounding box center [44, 74] width 41 height 5
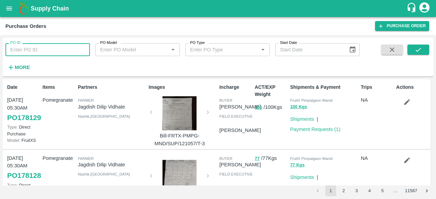
click at [34, 53] on input "PO ID" at bounding box center [47, 49] width 85 height 13
type input "177975"
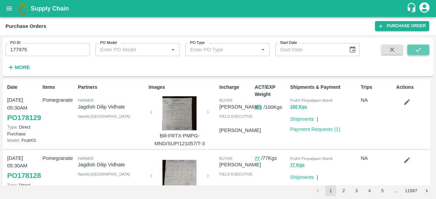
click at [417, 46] on button "submit" at bounding box center [419, 50] width 22 height 10
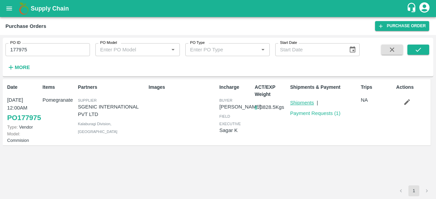
click at [300, 104] on link "Shipments" at bounding box center [302, 102] width 24 height 5
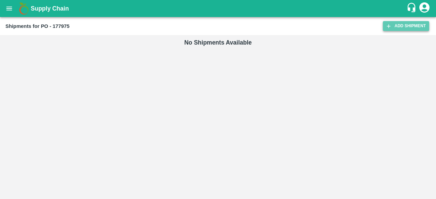
click at [403, 29] on link "Add Shipment" at bounding box center [406, 26] width 46 height 10
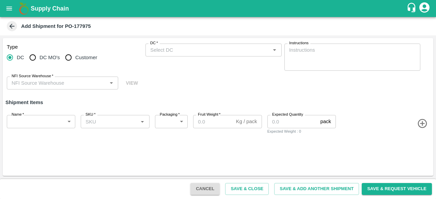
click at [78, 60] on span "Customer" at bounding box center [86, 57] width 22 height 7
click at [75, 60] on input "Customer" at bounding box center [69, 58] width 14 height 14
radio input "true"
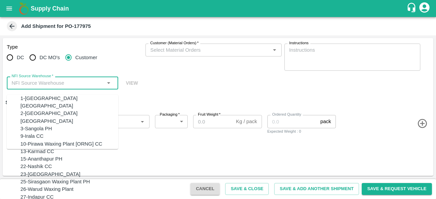
click at [76, 81] on input "NFI Source Warehouse   *" at bounding box center [57, 83] width 96 height 9
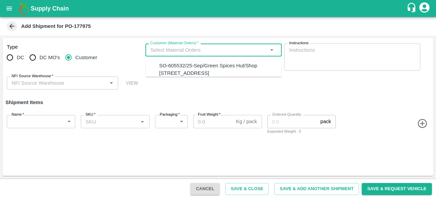
click at [187, 48] on input "Customer (Material Orders)   *" at bounding box center [208, 50] width 121 height 9
click at [184, 77] on div "SO-605532/25-Sep/Green Spices Hut/Shop [STREET_ADDRESS]" at bounding box center [220, 69] width 122 height 15
type input "SO-605532/25-Sep/Green Spices Hut/Shop [STREET_ADDRESS]"
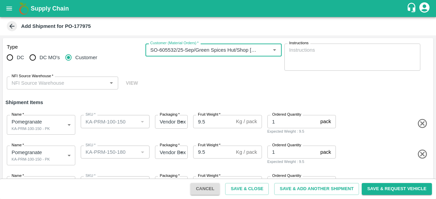
click at [70, 81] on input "NFI Source Warehouse   *" at bounding box center [57, 83] width 96 height 9
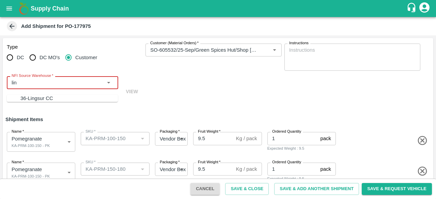
click at [55, 98] on div "36-Lingsur CC" at bounding box center [68, 98] width 97 height 7
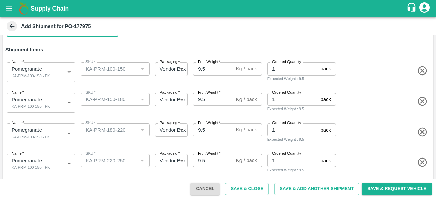
scroll to position [56, 0]
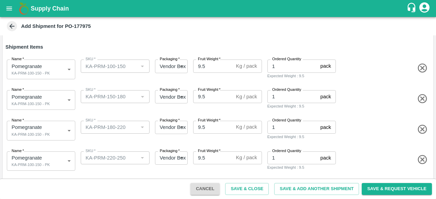
type input "36-Lingsur CC"
click at [52, 128] on body "Supply Chain Add Shipment for PO-177975 Type DC DC MO's Customer Customer (Mate…" at bounding box center [218, 99] width 436 height 199
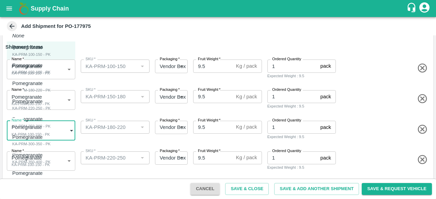
click at [47, 85] on div "Pomegranate KA-PRM-180-220 - PK" at bounding box center [31, 87] width 39 height 14
type input "2070805"
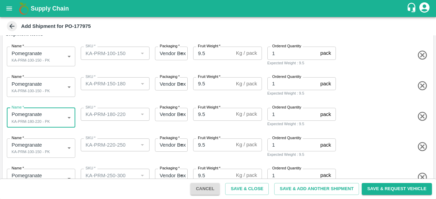
scroll to position [64, 0]
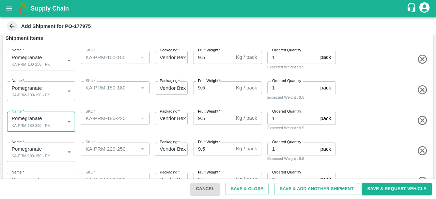
click at [64, 97] on body "Supply Chain Add Shipment for PO-177975 Type DC DC MO's Customer Customer (Mate…" at bounding box center [218, 99] width 436 height 199
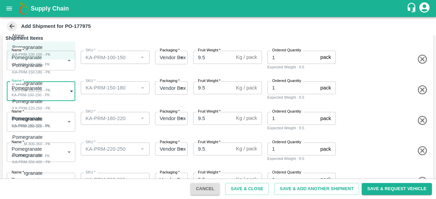
click at [57, 77] on li "Pomegranate KA-PRM-150-180 - PK" at bounding box center [41, 69] width 68 height 18
type input "2070804"
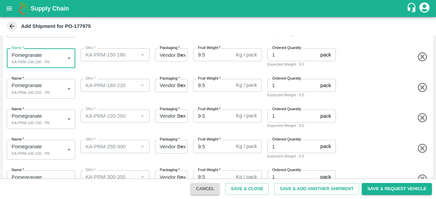
scroll to position [98, 0]
click at [53, 118] on body "Supply Chain Add Shipment for PO-177975 Type DC DC MO's Customer Customer (Mate…" at bounding box center [218, 99] width 436 height 199
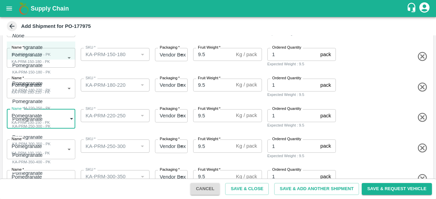
click at [47, 107] on div "KA-PRM-220-250 - PK" at bounding box center [31, 108] width 39 height 6
type input "2070806"
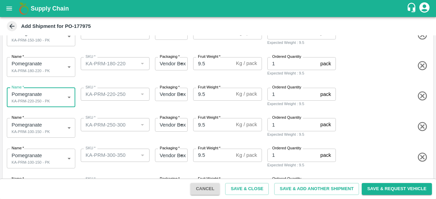
scroll to position [120, 0]
click at [55, 130] on body "Supply Chain Add Shipment for PO-177975 Type DC DC MO's Customer Customer (Mate…" at bounding box center [218, 99] width 436 height 199
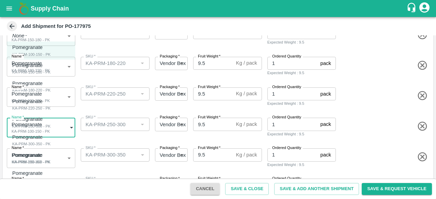
click at [39, 121] on p "Pomegranate" at bounding box center [29, 119] width 35 height 7
type input "2070807"
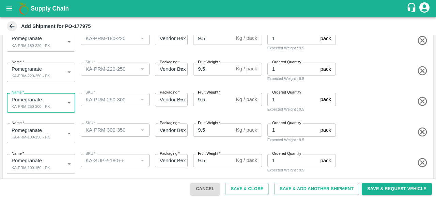
scroll to position [146, 0]
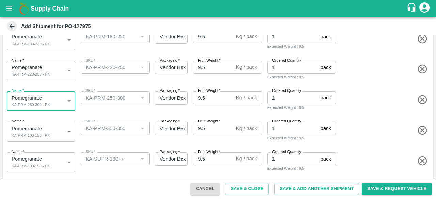
click at [46, 131] on body "Supply Chain Add Shipment for PO-177975 Type DC DC MO's Customer Customer (Mate…" at bounding box center [218, 99] width 436 height 199
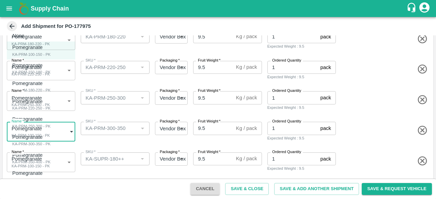
click at [42, 141] on p "Pomegranate" at bounding box center [29, 137] width 35 height 7
type input "2070808"
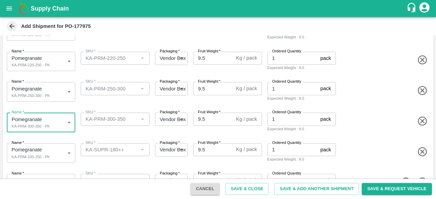
scroll to position [178, 0]
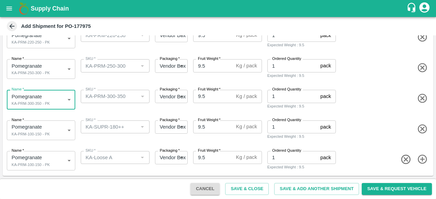
click at [53, 132] on body "Supply Chain Add Shipment for PO-177975 Type DC DC MO's Customer Customer (Mate…" at bounding box center [218, 99] width 436 height 199
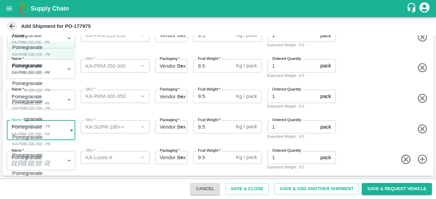
click at [44, 184] on li "Pomegranate KA-SUPR-180++ - PK" at bounding box center [41, 177] width 68 height 18
type input "2070810"
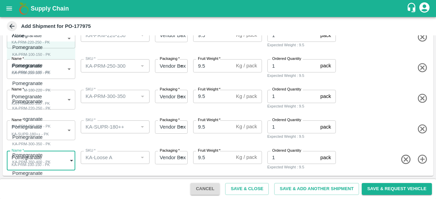
click at [52, 155] on body "Supply Chain Add Shipment for PO-177975 Type DC DC MO's Customer Customer (Mate…" at bounding box center [218, 99] width 436 height 199
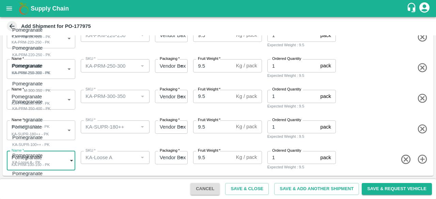
scroll to position [54, 0]
click at [41, 159] on div "Pomegranate KA-Loose A - PK" at bounding box center [29, 159] width 34 height 14
click at [50, 163] on body "Supply Chain Add Shipment for PO-177975 Type DC DC MO's Customer Customer (Mate…" at bounding box center [218, 99] width 436 height 199
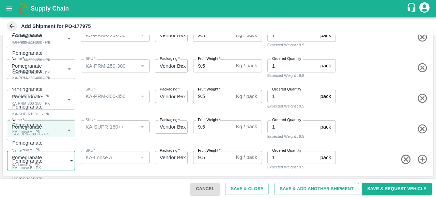
click at [46, 144] on div "Pomegranate KA-Loose A - PK" at bounding box center [29, 146] width 34 height 14
type input "2070813"
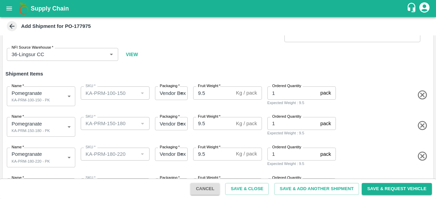
scroll to position [0, 0]
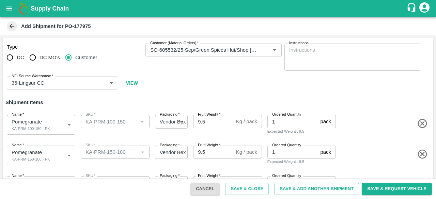
click at [275, 126] on input "1" at bounding box center [292, 121] width 50 height 13
drag, startPoint x: 279, startPoint y: 123, endPoint x: 265, endPoint y: 121, distance: 14.1
click at [265, 121] on div "Ordered Quantity 1 pack Ordered Quantity Expected Weight : 9.5" at bounding box center [300, 123] width 71 height 22
click at [275, 122] on input "34" at bounding box center [292, 121] width 50 height 13
type input "34"
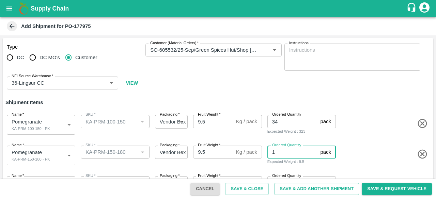
drag, startPoint x: 277, startPoint y: 151, endPoint x: 270, endPoint y: 152, distance: 7.6
click at [270, 152] on input "1" at bounding box center [292, 152] width 50 height 13
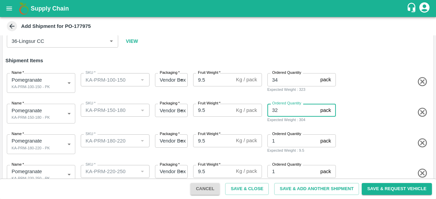
scroll to position [42, 0]
type input "32"
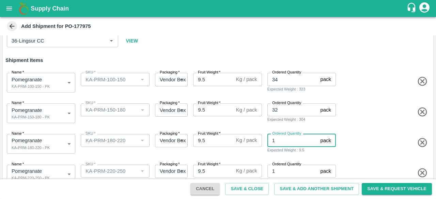
click at [281, 143] on input "1" at bounding box center [292, 140] width 50 height 13
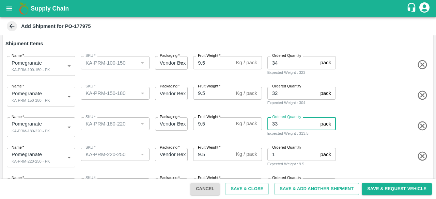
scroll to position [60, 0]
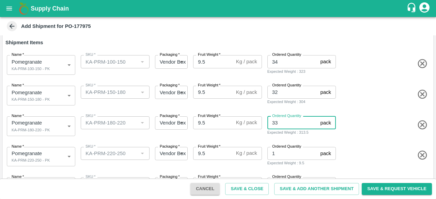
type input "33"
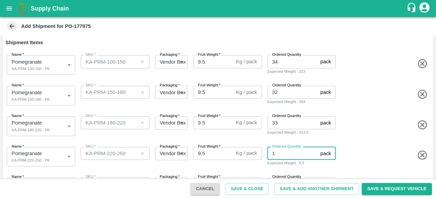
click at [277, 155] on input "1" at bounding box center [292, 153] width 50 height 13
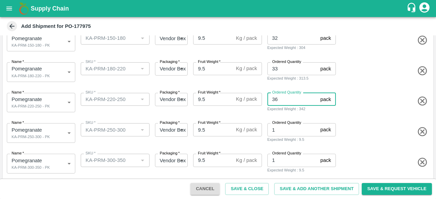
type input "36"
click at [277, 132] on input "1" at bounding box center [292, 129] width 50 height 13
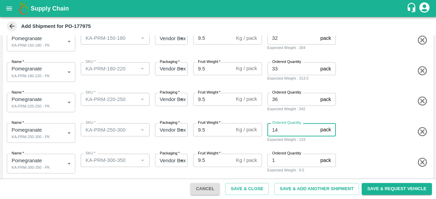
scroll to position [126, 0]
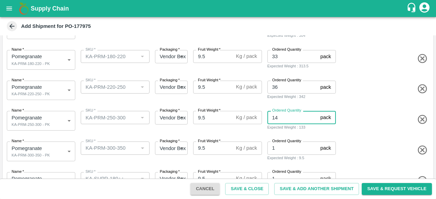
type input "14"
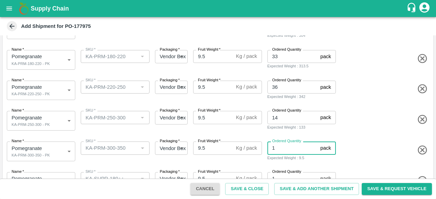
click at [278, 148] on input "1" at bounding box center [292, 148] width 50 height 13
type input "14"
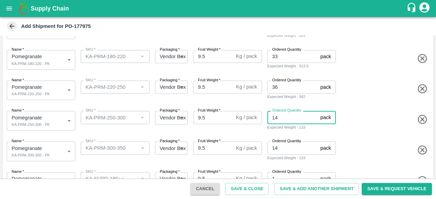
click at [276, 116] on input "14" at bounding box center [292, 117] width 50 height 13
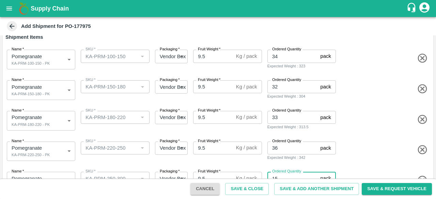
scroll to position [66, 0]
type input "15"
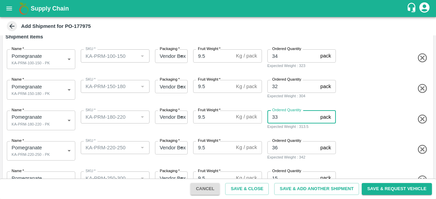
click at [282, 120] on input "33" at bounding box center [292, 117] width 50 height 13
type input "34"
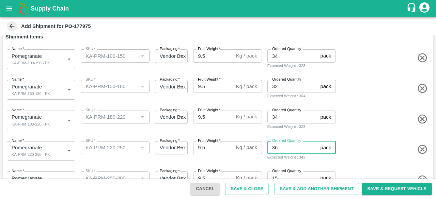
click at [282, 151] on input "36" at bounding box center [292, 147] width 50 height 13
type input "36"
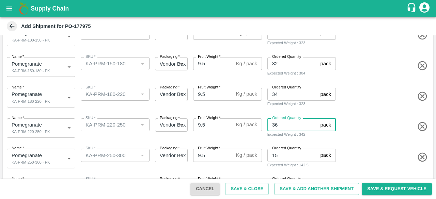
scroll to position [89, 0]
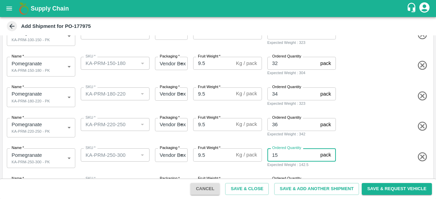
click at [281, 157] on input "15" at bounding box center [292, 155] width 50 height 13
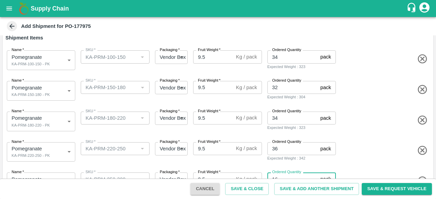
scroll to position [63, 0]
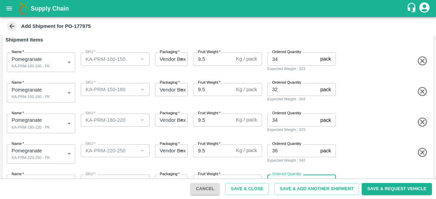
type input "16"
click at [277, 152] on input "36" at bounding box center [292, 150] width 50 height 13
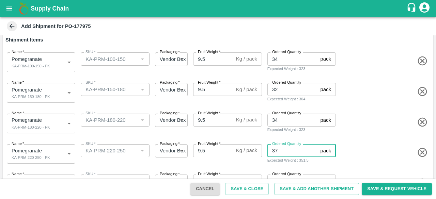
type input "36"
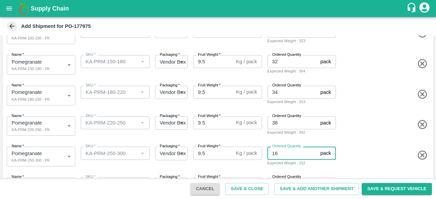
click at [278, 152] on input "16" at bounding box center [292, 153] width 50 height 13
type input "1"
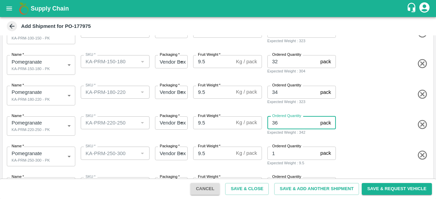
drag, startPoint x: 281, startPoint y: 124, endPoint x: 266, endPoint y: 123, distance: 14.7
click at [266, 123] on div "Ordered Quantity 36 pack Ordered Quantity Expected Weight : 342" at bounding box center [300, 125] width 71 height 22
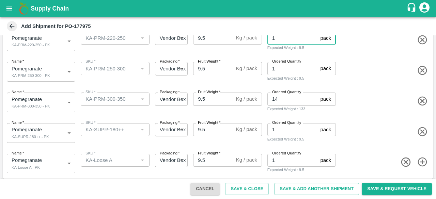
scroll to position [178, 0]
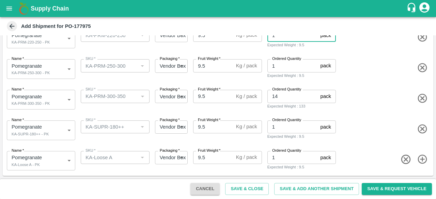
type input "1"
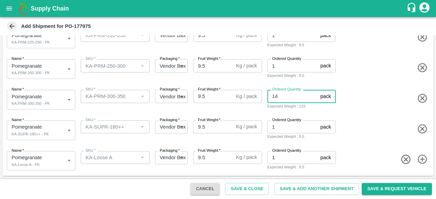
drag, startPoint x: 285, startPoint y: 93, endPoint x: 266, endPoint y: 101, distance: 20.2
click at [266, 101] on div "Ordered Quantity 14 pack Ordered Quantity Expected Weight : 133" at bounding box center [300, 98] width 71 height 22
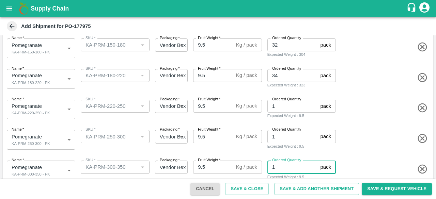
scroll to position [107, 0]
type input "1"
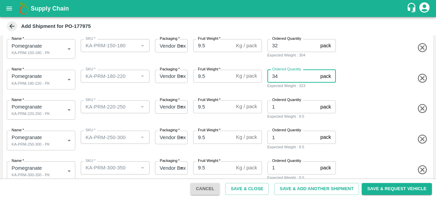
drag, startPoint x: 283, startPoint y: 77, endPoint x: 270, endPoint y: 79, distance: 13.4
click at [270, 79] on input "34" at bounding box center [292, 76] width 50 height 13
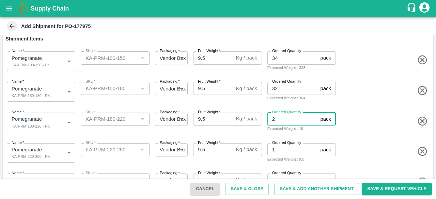
type input "2"
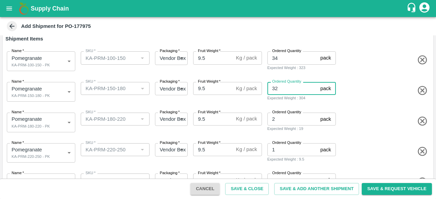
drag, startPoint x: 277, startPoint y: 86, endPoint x: 266, endPoint y: 88, distance: 11.2
click at [266, 88] on div "Ordered Quantity 32 pack Ordered Quantity Expected Weight : 304" at bounding box center [300, 90] width 71 height 22
type input "1"
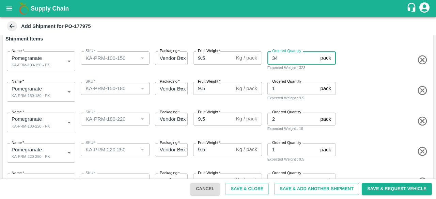
drag, startPoint x: 281, startPoint y: 58, endPoint x: 269, endPoint y: 58, distance: 12.3
click at [269, 58] on input "34" at bounding box center [292, 57] width 50 height 13
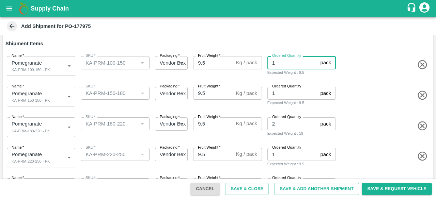
scroll to position [178, 0]
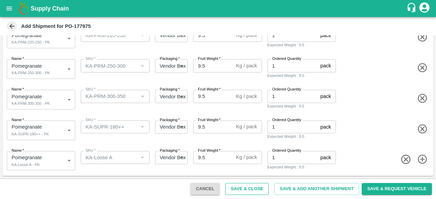
type input "1"
click at [249, 191] on button "Save & Close" at bounding box center [247, 189] width 44 height 12
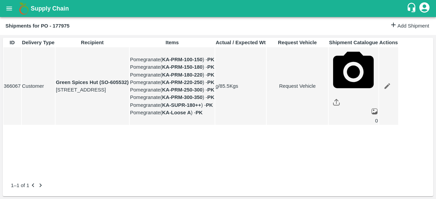
click at [328, 124] on td "Request Vehicle" at bounding box center [297, 86] width 61 height 78
click at [328, 90] on link "Request Vehicle" at bounding box center [297, 85] width 61 height 7
type input "DD/MM/YYYY hh:mm aa"
type input "24/09/2025 05:04 AM"
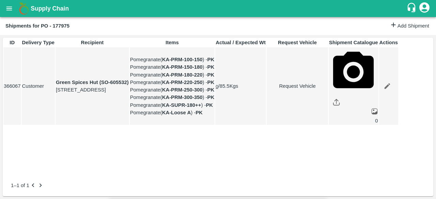
type input "24/09/2025 12:00 PM"
click at [278, 42] on body "Supply Chain Shipments for PO - 177975 Add Shipment ID Delivery Type Recipient …" at bounding box center [218, 99] width 436 height 199
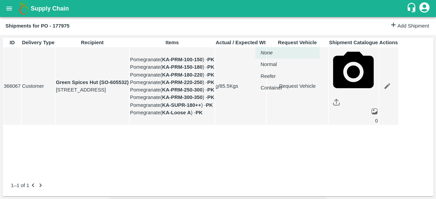
click at [277, 61] on div "Normal" at bounding box center [271, 64] width 20 height 7
type input "1"
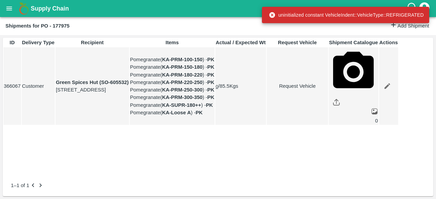
click at [326, 90] on link "Request Vehicle" at bounding box center [297, 85] width 61 height 7
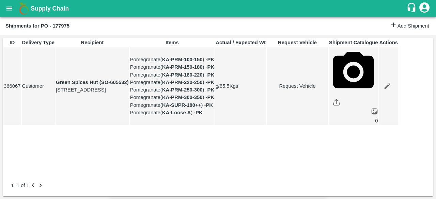
type input "1"
type input "24/09/2025 12:00 PM"
type input "24/09/2025 05:04 AM"
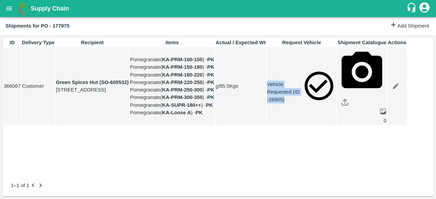
drag, startPoint x: 297, startPoint y: 111, endPoint x: 325, endPoint y: 131, distance: 33.9
click at [325, 125] on td "Vehicle Requested (ID -28905)" at bounding box center [302, 86] width 70 height 78
copy link "Vehicle Requested (ID -28905)"
click at [6, 13] on button "open drawer" at bounding box center [9, 9] width 16 height 16
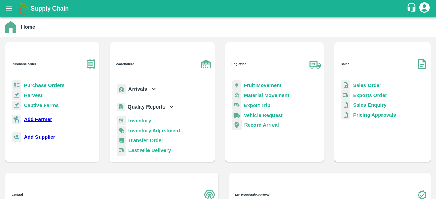
click at [41, 83] on b "Purchase Orders" at bounding box center [44, 85] width 41 height 5
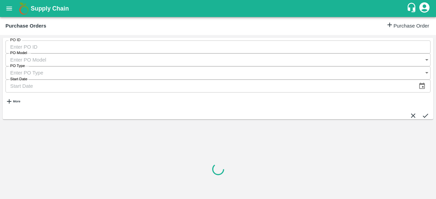
click at [12, 11] on icon "open drawer" at bounding box center [8, 8] width 7 height 7
click at [10, 11] on icon "open drawer" at bounding box center [8, 8] width 7 height 7
click at [11, 6] on icon "open drawer" at bounding box center [8, 8] width 7 height 7
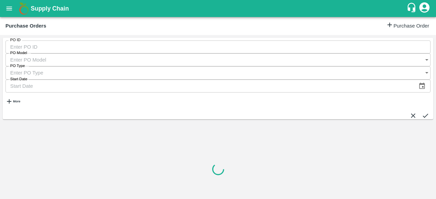
click at [103, 199] on div at bounding box center [218, 199] width 436 height 0
click at [8, 9] on icon "open drawer" at bounding box center [8, 8] width 7 height 7
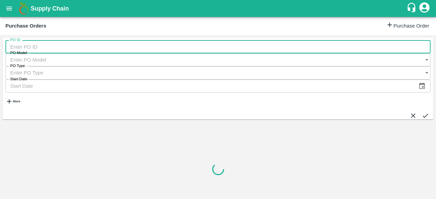
click at [29, 45] on input "PO ID" at bounding box center [217, 47] width 425 height 13
type input "178011"
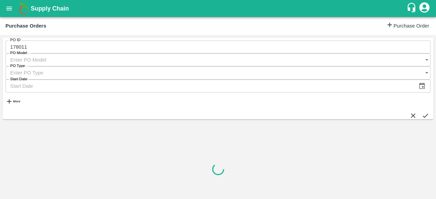
click at [422, 112] on button "submit" at bounding box center [425, 115] width 7 height 7
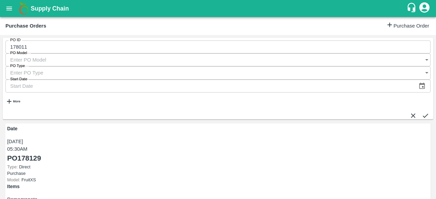
click at [422, 112] on button "submit" at bounding box center [425, 115] width 7 height 7
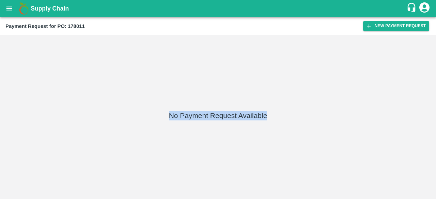
drag, startPoint x: 161, startPoint y: 123, endPoint x: 283, endPoint y: 128, distance: 122.1
click at [283, 128] on div "No Payment Request Available" at bounding box center [218, 117] width 431 height 159
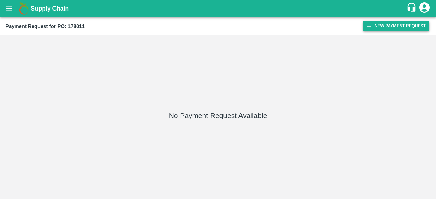
click at [374, 25] on button "New Payment Request" at bounding box center [396, 26] width 66 height 10
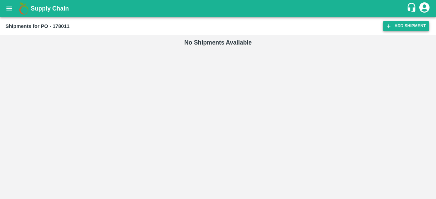
drag, startPoint x: 397, startPoint y: 19, endPoint x: 391, endPoint y: 27, distance: 9.7
click at [391, 27] on div "Shipments for PO - 178011 Add Shipment" at bounding box center [218, 26] width 436 height 18
click at [391, 27] on icon at bounding box center [389, 26] width 6 height 6
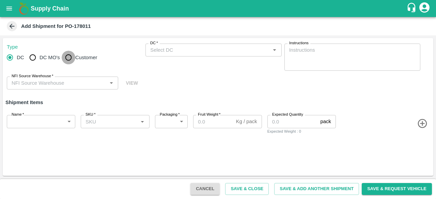
click at [65, 60] on input "Customer" at bounding box center [69, 58] width 14 height 14
radio input "true"
click at [185, 52] on input "Customer (Material Orders)   *" at bounding box center [208, 50] width 121 height 9
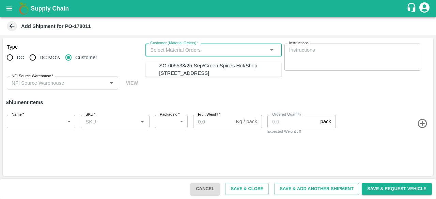
click at [177, 70] on div "SO-605533/25-Sep/Green Spices Hut/Shop no 74, MADURAI MATTUTHAVANI FRUIT MARKET…" at bounding box center [220, 69] width 122 height 15
type input "SO-605533/25-Sep/Green Spices Hut/Shop no 74, MADURAI MATTUTHAVANI FRUIT MARKET…"
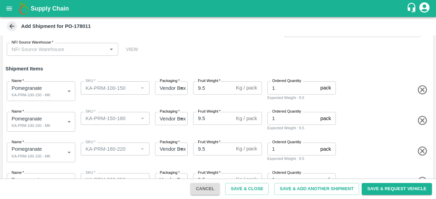
scroll to position [34, 0]
click at [54, 124] on body "Supply Chain Add Shipment for PO-178011 Type DC DC MO's Customer Customer (Mate…" at bounding box center [218, 99] width 436 height 199
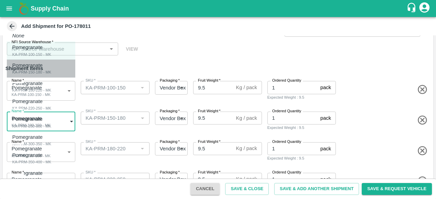
click at [47, 69] on div "KA-PRM-150-180 - MK" at bounding box center [31, 72] width 39 height 6
type input "2071482"
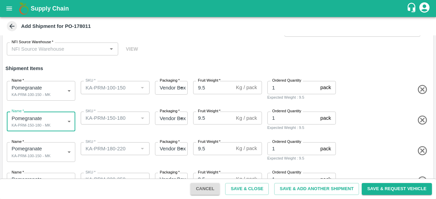
scroll to position [64, 0]
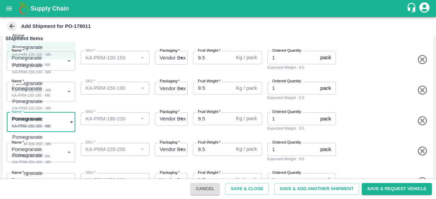
click at [55, 126] on body "Supply Chain Add Shipment for PO-178011 Type DC DC MO's Customer Customer (Mate…" at bounding box center [218, 99] width 436 height 199
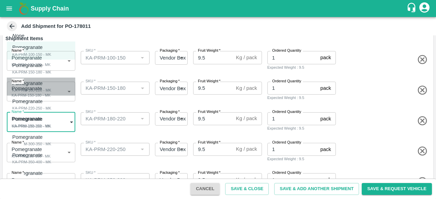
click at [42, 88] on div "KA-PRM-180-220 - MK" at bounding box center [31, 90] width 39 height 6
type input "2071483"
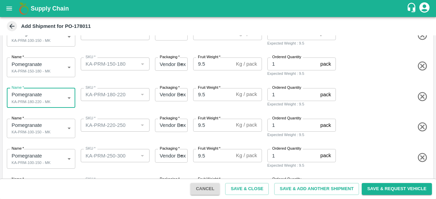
scroll to position [89, 0]
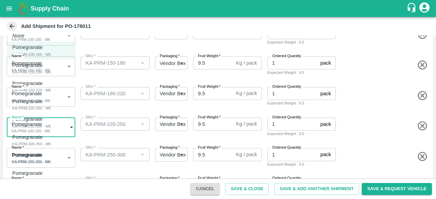
click at [56, 129] on body "Supply Chain Add Shipment for PO-178011 Type DC DC MO's Customer Customer (Mate…" at bounding box center [218, 99] width 436 height 199
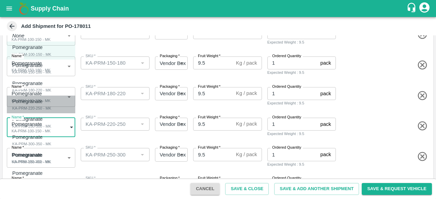
click at [50, 108] on div "KA-PRM-220-250 - MK" at bounding box center [31, 108] width 39 height 6
type input "2071484"
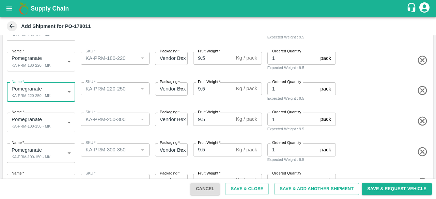
scroll to position [125, 0]
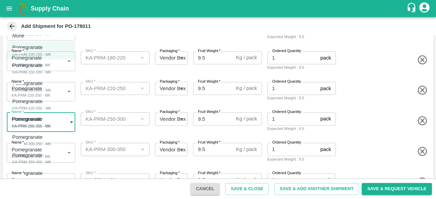
click at [59, 123] on body "Supply Chain Add Shipment for PO-178011 Type DC DC MO's Customer Customer (Mate…" at bounding box center [218, 99] width 436 height 199
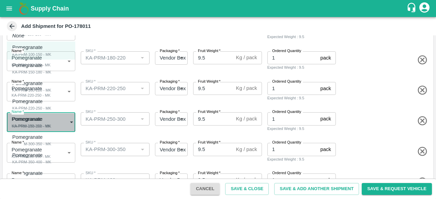
click at [46, 120] on div "Pomegranate KA-PRM-250-300 - MK" at bounding box center [31, 123] width 39 height 14
type input "2071485"
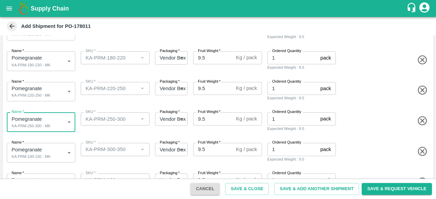
scroll to position [167, 0]
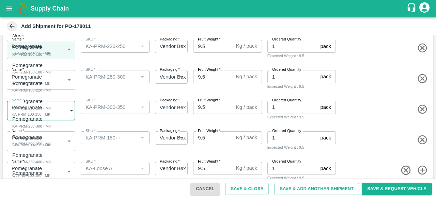
click at [52, 114] on body "Supply Chain Add Shipment for PO-178011 Type DC DC MO's Customer Customer (Mate…" at bounding box center [218, 99] width 436 height 199
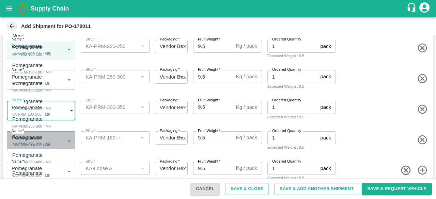
click at [47, 143] on div "KA-PRM-300-350 - MK" at bounding box center [31, 144] width 39 height 6
type input "2071486"
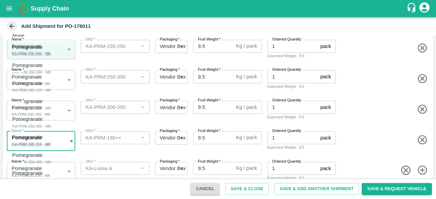
click at [47, 143] on body "Supply Chain Add Shipment for PO-178011 Type DC DC MO's Customer Customer (Mate…" at bounding box center [218, 99] width 436 height 199
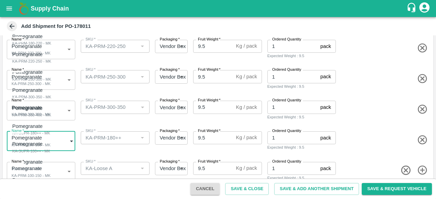
scroll to position [48, 0]
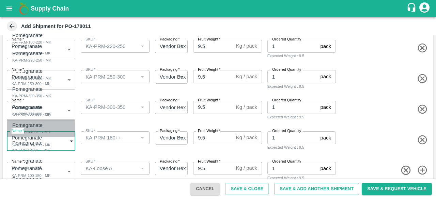
click at [39, 134] on div "KA-SUPR-180++ - MK" at bounding box center [31, 132] width 38 height 6
type input "2071488"
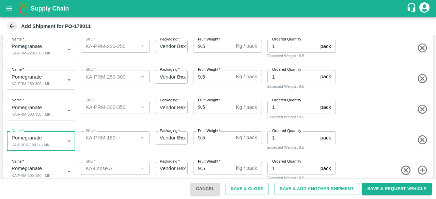
scroll to position [178, 0]
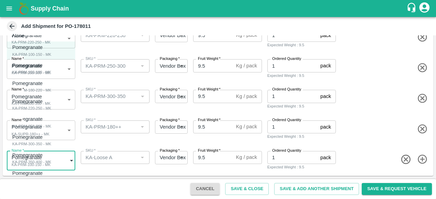
click at [57, 159] on body "Supply Chain Add Shipment for PO-178011 Type DC DC MO's Customer Customer (Mate…" at bounding box center [218, 99] width 436 height 199
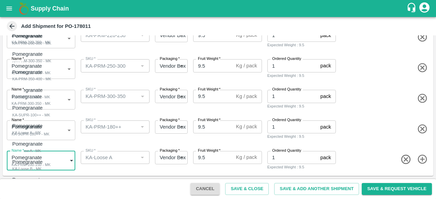
scroll to position [84, 0]
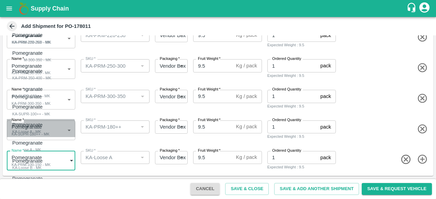
click at [32, 131] on div "KA-Loose A - MK" at bounding box center [29, 132] width 34 height 6
type input "2071490"
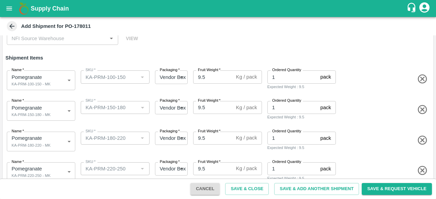
scroll to position [0, 0]
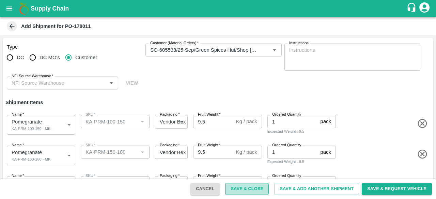
click at [254, 186] on button "Save & Close" at bounding box center [247, 189] width 44 height 12
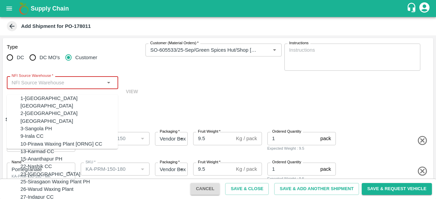
click at [87, 78] on input "NFI Source Warehouse   *" at bounding box center [57, 82] width 96 height 9
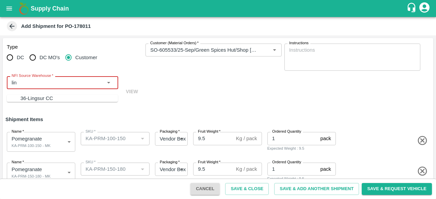
click at [60, 96] on div "36-Lingsur CC" at bounding box center [68, 98] width 97 height 7
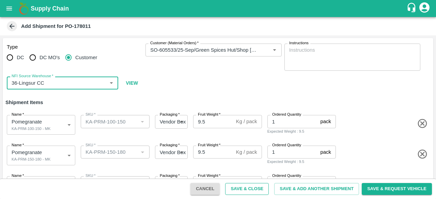
type input "36-Lingsur CC"
click at [248, 188] on button "Save & Close" at bounding box center [247, 189] width 44 height 12
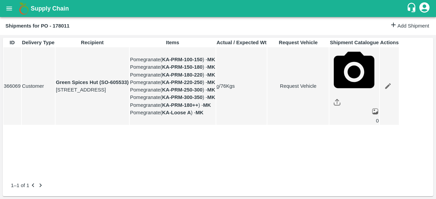
click at [328, 90] on link "Request Vehicle" at bounding box center [298, 85] width 61 height 7
type input "24/09/2025 05:00 AM"
type input "24/09/2025 12:00 AM"
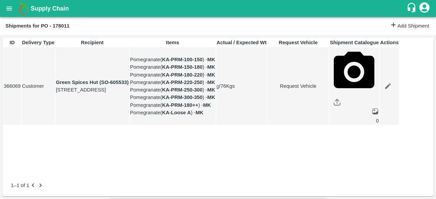
scroll to position [0, 0]
click at [272, 37] on body "Supply Chain Shipments for PO - 178011 Add Shipment ID Delivery Type Recipient …" at bounding box center [218, 99] width 436 height 199
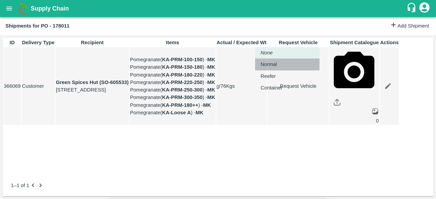
click at [269, 60] on li "Normal" at bounding box center [287, 65] width 64 height 12
type input "1"
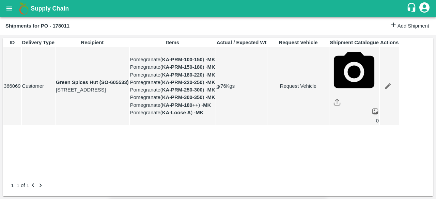
click at [328, 90] on link "Request Vehicle" at bounding box center [298, 85] width 61 height 7
type input "DD/MM/YYYY hh:mm aa"
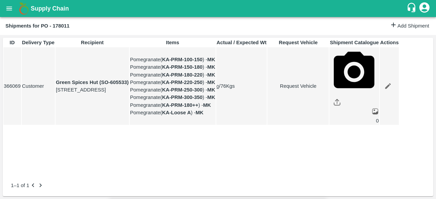
type input "1"
type input "24/09/2025 12:00 AM"
type input "24/09/2025 05:00 AM"
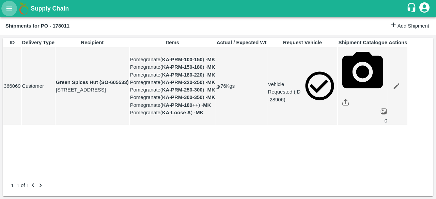
click at [8, 11] on icon "open drawer" at bounding box center [8, 8] width 7 height 7
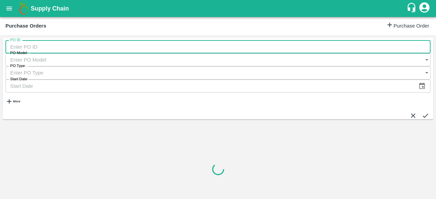
click at [40, 52] on input "PO ID" at bounding box center [217, 47] width 425 height 13
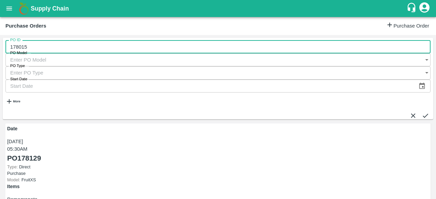
type input "178015"
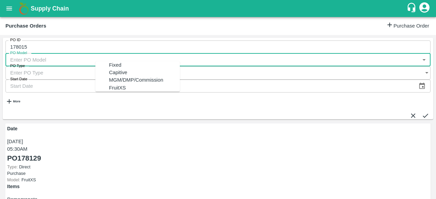
click at [133, 53] on input "PO Model" at bounding box center [211, 59] width 412 height 13
click at [422, 112] on icon "submit" at bounding box center [425, 115] width 7 height 7
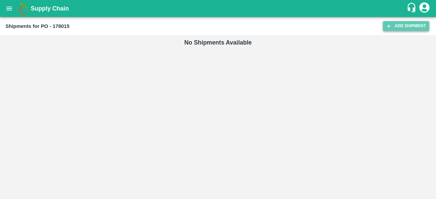
click at [405, 27] on link "Add Shipment" at bounding box center [406, 26] width 46 height 10
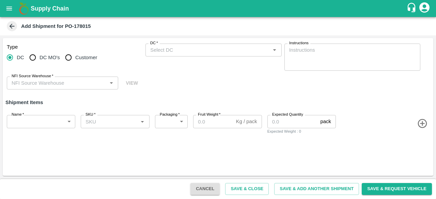
click at [45, 57] on span "DC MO's" at bounding box center [50, 57] width 20 height 7
click at [40, 57] on input "DC MO's" at bounding box center [33, 58] width 14 height 14
radio input "true"
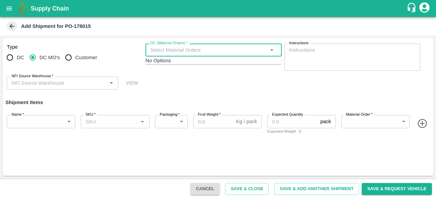
click at [189, 53] on input "DC (Material Orders)   *" at bounding box center [208, 50] width 121 height 9
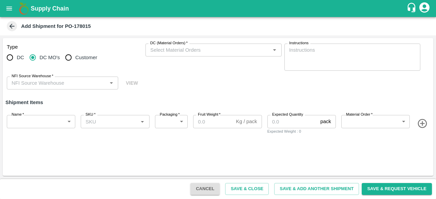
click at [139, 73] on div "Type DC DC MO's Customer DC (Material Orders)   * DC (Material Orders)   * Inst…" at bounding box center [218, 66] width 431 height 57
click at [79, 60] on span "Customer" at bounding box center [86, 57] width 22 height 7
click at [75, 60] on input "Customer" at bounding box center [69, 58] width 14 height 14
radio input "true"
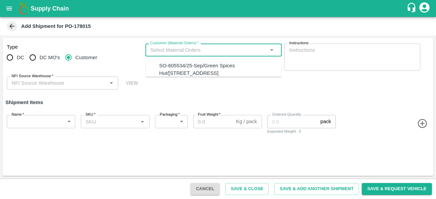
click at [184, 47] on input "Customer (Material Orders)   *" at bounding box center [208, 50] width 121 height 9
click at [179, 77] on div "SO-605534/25-Sep/Green Spices Hut/Shop no 74, MADURAI MATTUTHAVANI FRUIT MARKET…" at bounding box center [220, 69] width 122 height 15
type input "SO-605534/25-Sep/Green Spices Hut/Shop no 74, MADURAI MATTUTHAVANI FRUIT MARKET…"
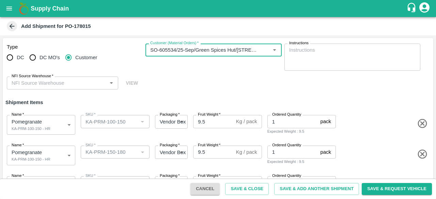
click at [52, 85] on input "NFI Source Warehouse   *" at bounding box center [57, 83] width 96 height 9
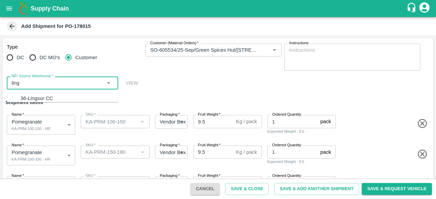
click at [27, 102] on div "36-Lingsur CC" at bounding box center [68, 98] width 97 height 7
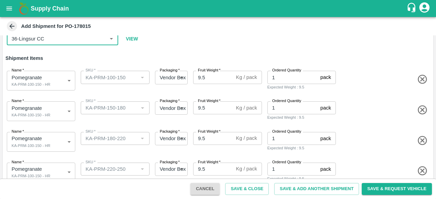
type input "36-Lingsur CC"
click at [45, 110] on body "Supply Chain Add Shipment for PO-178015 Type DC DC MO's Customer Customer (Mate…" at bounding box center [218, 99] width 436 height 199
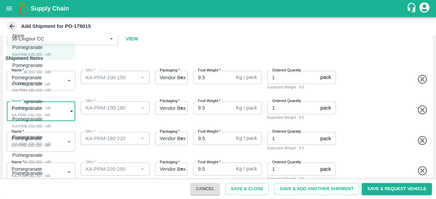
click at [46, 71] on div "KA-PRM-150-180 - HR" at bounding box center [31, 72] width 39 height 6
type input "2071523"
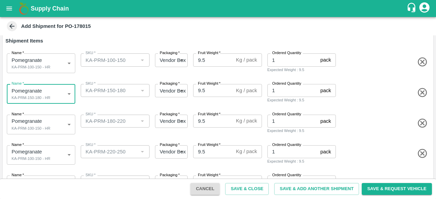
scroll to position [62, 0]
click at [43, 124] on body "Supply Chain Add Shipment for PO-178015 Type DC DC MO's Customer Customer (Mate…" at bounding box center [218, 99] width 436 height 199
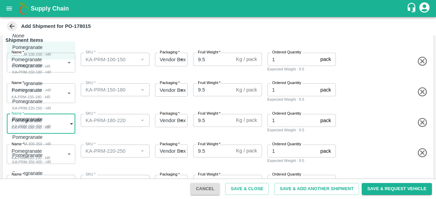
click at [47, 86] on div "Pomegranate KA-PRM-180-220 - HR" at bounding box center [31, 87] width 39 height 14
type input "2071524"
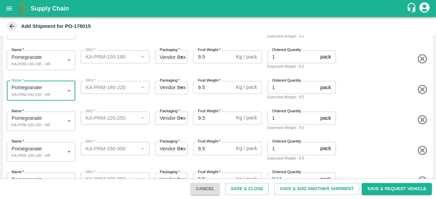
scroll to position [96, 0]
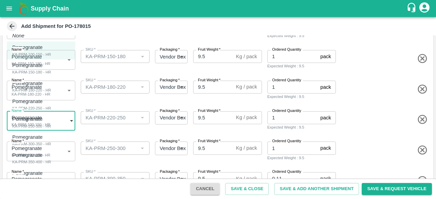
click at [46, 121] on body "Supply Chain Add Shipment for PO-178015 Type DC DC MO's Customer Customer (Mate…" at bounding box center [218, 99] width 436 height 199
click at [46, 101] on div "Pomegranate KA-PRM-220-250 - HR" at bounding box center [31, 105] width 39 height 14
type input "2071525"
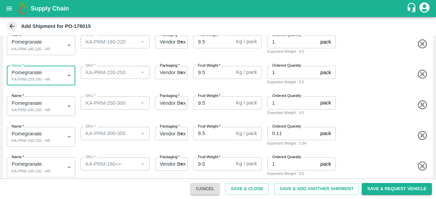
scroll to position [142, 0]
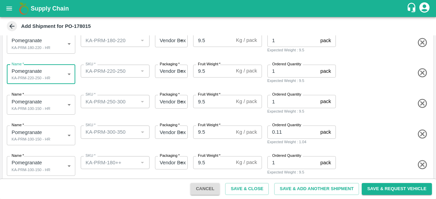
click at [40, 97] on body "Supply Chain Add Shipment for PO-178015 Type DC DC MO's Customer Customer (Mate…" at bounding box center [218, 99] width 436 height 199
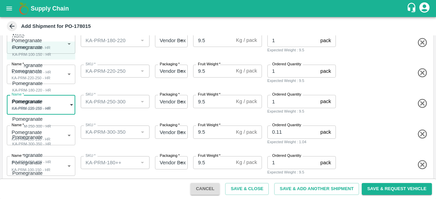
click at [38, 120] on p "Pomegranate" at bounding box center [29, 119] width 35 height 7
type input "2071526"
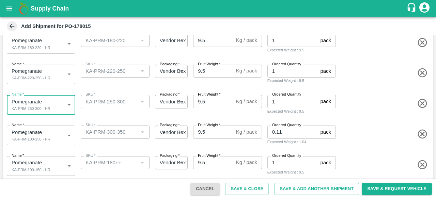
click at [36, 134] on body "Supply Chain Add Shipment for PO-178015 Type DC DC MO's Customer Customer (Mate…" at bounding box center [218, 99] width 436 height 199
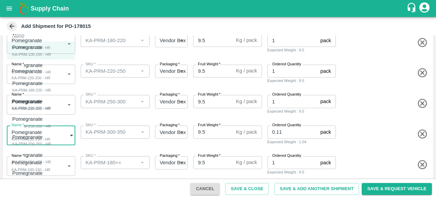
click at [36, 134] on p "Pomegranate" at bounding box center [29, 137] width 35 height 7
type input "2071527"
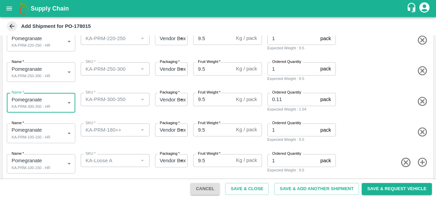
scroll to position [178, 0]
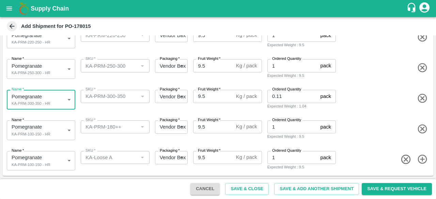
click at [43, 127] on body "Supply Chain Add Shipment for PO-178015 Type DC DC MO's Customer Customer (Mate…" at bounding box center [218, 99] width 436 height 199
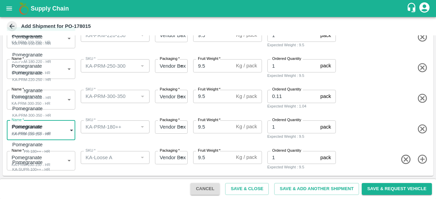
scroll to position [29, 0]
click at [31, 150] on div "KA-SUPR-180++ - HR" at bounding box center [31, 151] width 38 height 6
type input "2071529"
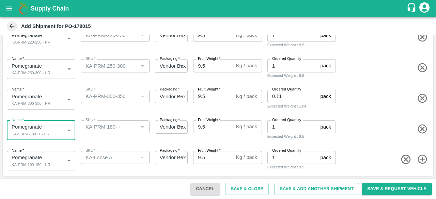
click at [51, 159] on body "Supply Chain Add Shipment for PO-178015 Type DC DC MO's Customer Customer (Mate…" at bounding box center [218, 99] width 436 height 199
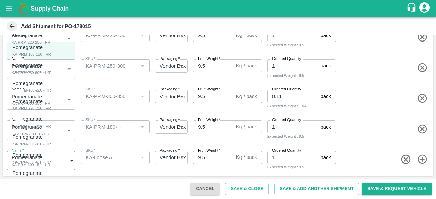
scroll to position [84, 0]
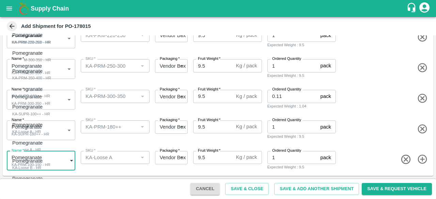
click at [41, 149] on div "Pomegranate KA-Loose A - HR" at bounding box center [29, 146] width 34 height 14
type input "2071532"
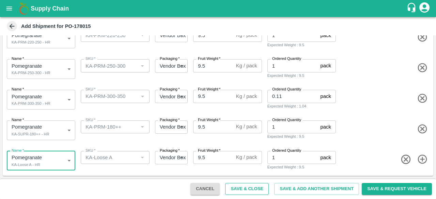
click at [243, 187] on button "Save & Close" at bounding box center [247, 189] width 44 height 12
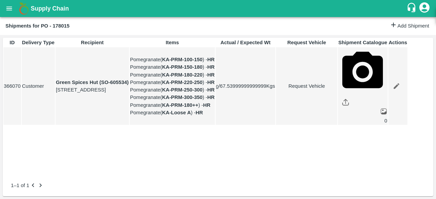
click at [329, 90] on link "Request Vehicle" at bounding box center [306, 85] width 61 height 7
type input "DD/MM/YYYY hh:mm aa"
type input "24/09/2025 04:56 AM"
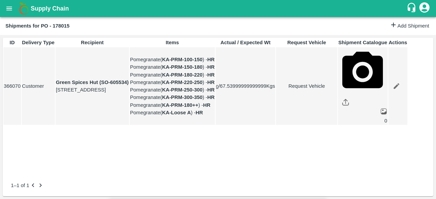
type input "24/09/2025 12:00 AM"
click at [279, 38] on body "Supply Chain Shipments for PO - 178015 Add Shipment ID Delivery Type Recipient …" at bounding box center [218, 99] width 436 height 199
click at [273, 65] on p "Normal" at bounding box center [269, 64] width 16 height 7
type input "1"
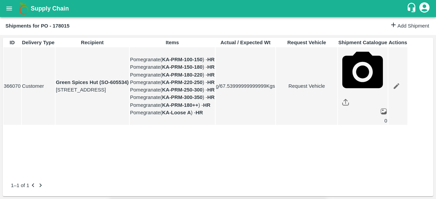
click at [327, 90] on link "Request Vehicle" at bounding box center [306, 85] width 61 height 7
type input "1"
type input "24/09/2025 12:00 AM"
type input "24/09/2025 04:56 AM"
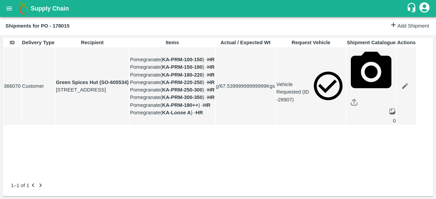
click at [10, 7] on icon "open drawer" at bounding box center [8, 8] width 7 height 7
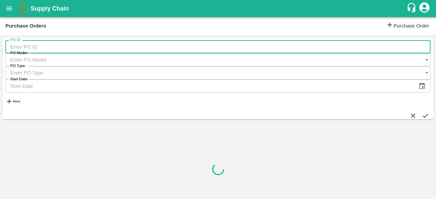
click at [32, 47] on input "PO ID" at bounding box center [217, 47] width 425 height 13
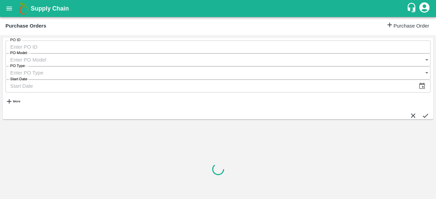
click at [7, 9] on icon "open drawer" at bounding box center [8, 8] width 7 height 7
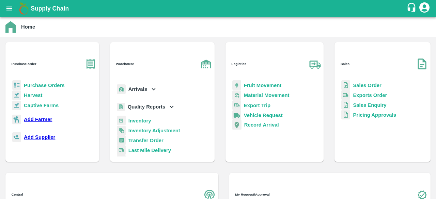
click at [55, 83] on b "Purchase Orders" at bounding box center [44, 85] width 41 height 5
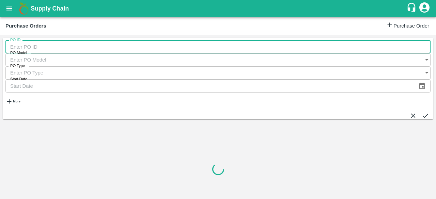
click at [48, 47] on input "PO ID" at bounding box center [217, 47] width 425 height 13
drag, startPoint x: 41, startPoint y: 52, endPoint x: 0, endPoint y: 47, distance: 41.5
click at [0, 47] on div "PO ID 605532 PO ID PO Model PO Model   * PO Type PO Type   * Start Date Start D…" at bounding box center [218, 117] width 436 height 164
type input "605532"
click at [25, 48] on input "PO ID" at bounding box center [217, 47] width 425 height 13
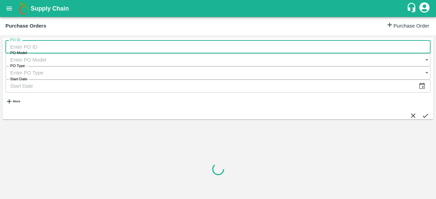
click at [25, 48] on input "PO ID" at bounding box center [217, 47] width 425 height 13
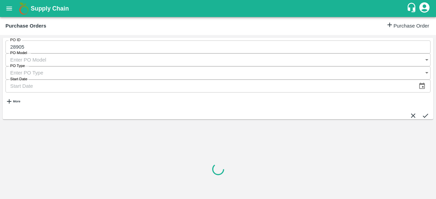
click at [422, 112] on icon "submit" at bounding box center [425, 115] width 7 height 7
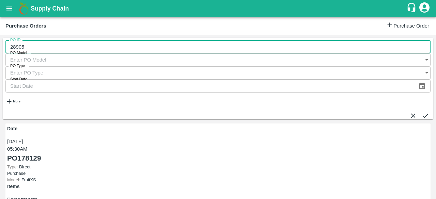
drag, startPoint x: 67, startPoint y: 51, endPoint x: 0, endPoint y: 51, distance: 66.8
click at [0, 51] on div "PO ID 28905 PO ID PO Model PO Model   * PO Type PO Type   * Start Date Start Da…" at bounding box center [218, 117] width 436 height 164
type input "28905"
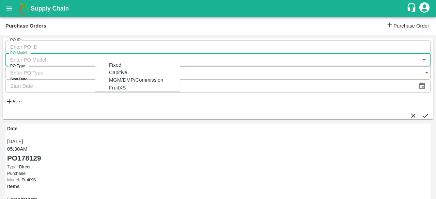
click at [103, 53] on input "PO Model" at bounding box center [206, 59] width 403 height 13
click at [111, 84] on div "MGM/DMP/Commission" at bounding box center [136, 80] width 54 height 7
type input "MGM/DMP/Commission"
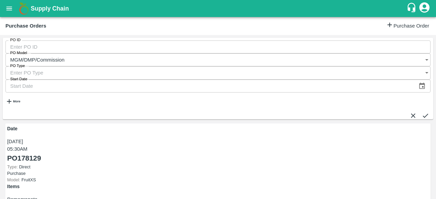
click at [422, 112] on icon "submit" at bounding box center [425, 115] width 7 height 7
drag, startPoint x: 251, startPoint y: 120, endPoint x: 259, endPoint y: 141, distance: 22.7
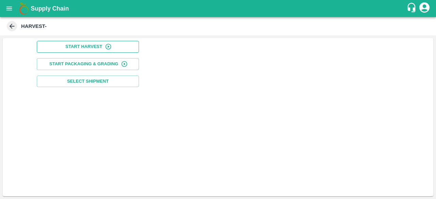
click at [104, 45] on button "Start Harvest" at bounding box center [88, 47] width 102 height 12
click at [9, 31] on div "HARVEST-" at bounding box center [217, 26] width 424 height 10
click at [10, 28] on icon at bounding box center [11, 25] width 7 height 7
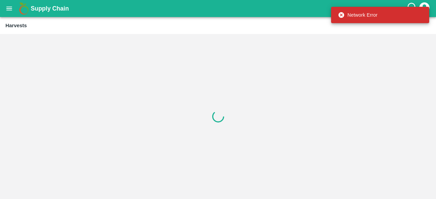
click at [10, 28] on b "Harvests" at bounding box center [15, 25] width 21 height 5
click at [8, 12] on icon "open drawer" at bounding box center [8, 8] width 7 height 7
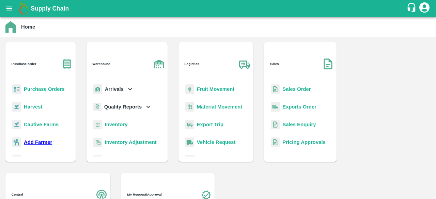
click at [8, 9] on icon "open drawer" at bounding box center [9, 8] width 6 height 4
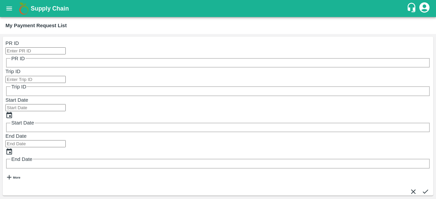
click at [8, 13] on button "open drawer" at bounding box center [9, 9] width 16 height 16
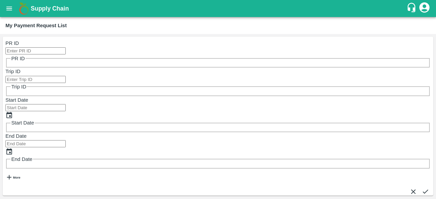
scroll to position [0, 0]
drag, startPoint x: 266, startPoint y: 139, endPoint x: 397, endPoint y: 168, distance: 134.1
drag, startPoint x: 432, startPoint y: 143, endPoint x: 173, endPoint y: 127, distance: 259.5
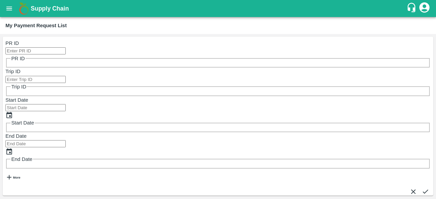
drag, startPoint x: 4, startPoint y: 94, endPoint x: 288, endPoint y: 180, distance: 296.6
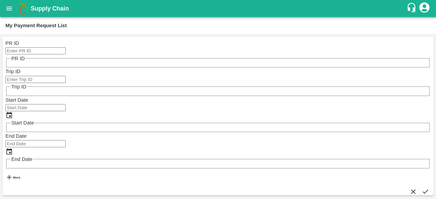
drag, startPoint x: 423, startPoint y: 141, endPoint x: 0, endPoint y: 97, distance: 424.8
click at [0, 97] on div "PR ID PR ID Trip ID Trip ID Start Date Start Date End Date End Date More DOWNLO…" at bounding box center [218, 116] width 436 height 165
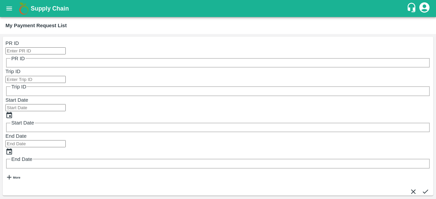
scroll to position [20, 3]
drag, startPoint x: 0, startPoint y: 97, endPoint x: 417, endPoint y: 119, distance: 418.0
click at [417, 119] on div "PR ID PR ID Trip ID Trip ID Start Date Start Date End Date End Date More DOWNLO…" at bounding box center [218, 116] width 436 height 165
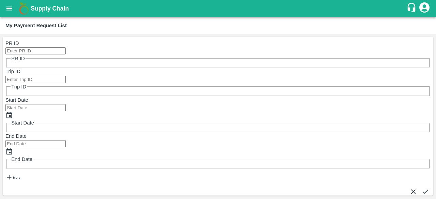
drag, startPoint x: 417, startPoint y: 119, endPoint x: 11, endPoint y: 83, distance: 407.7
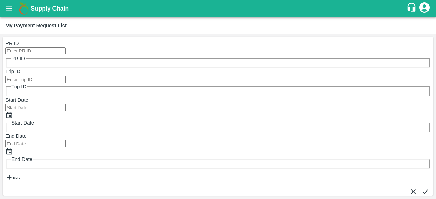
drag, startPoint x: 9, startPoint y: 98, endPoint x: 48, endPoint y: 118, distance: 44.0
